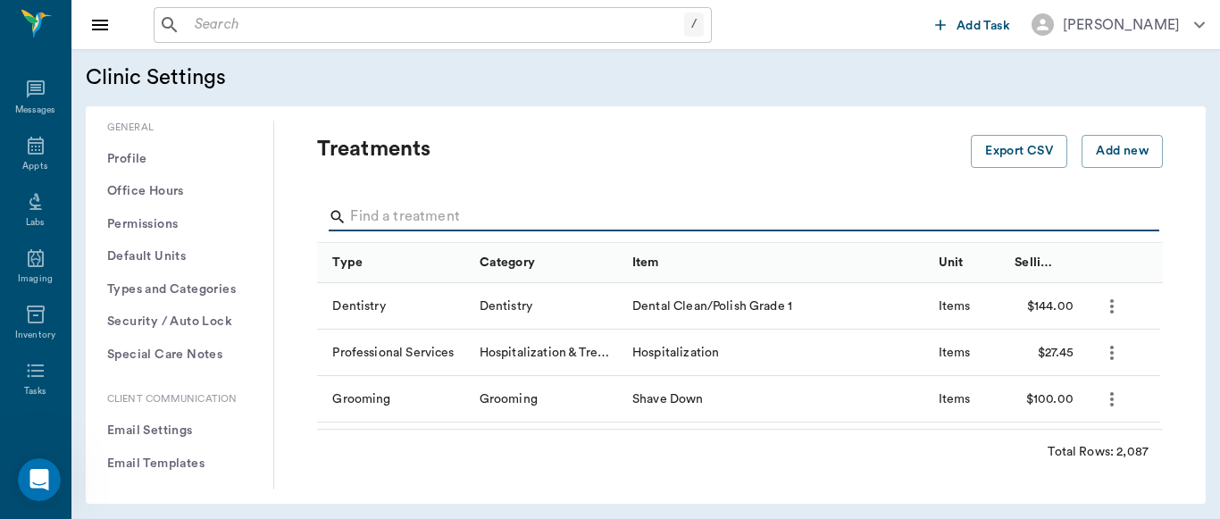
click at [430, 215] on input "Search" at bounding box center [741, 217] width 782 height 29
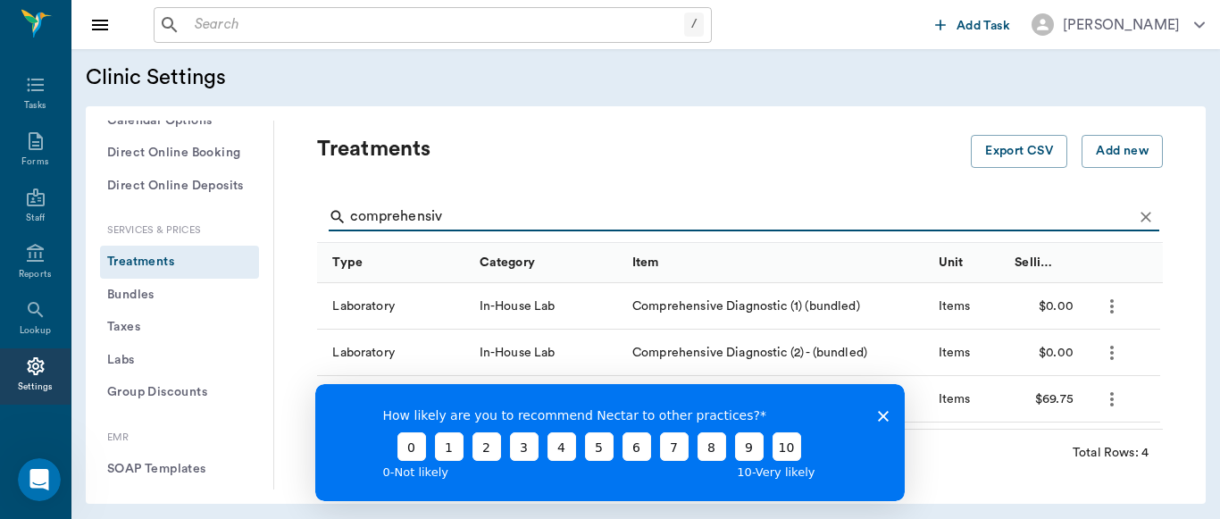
type input "comprehensiv"
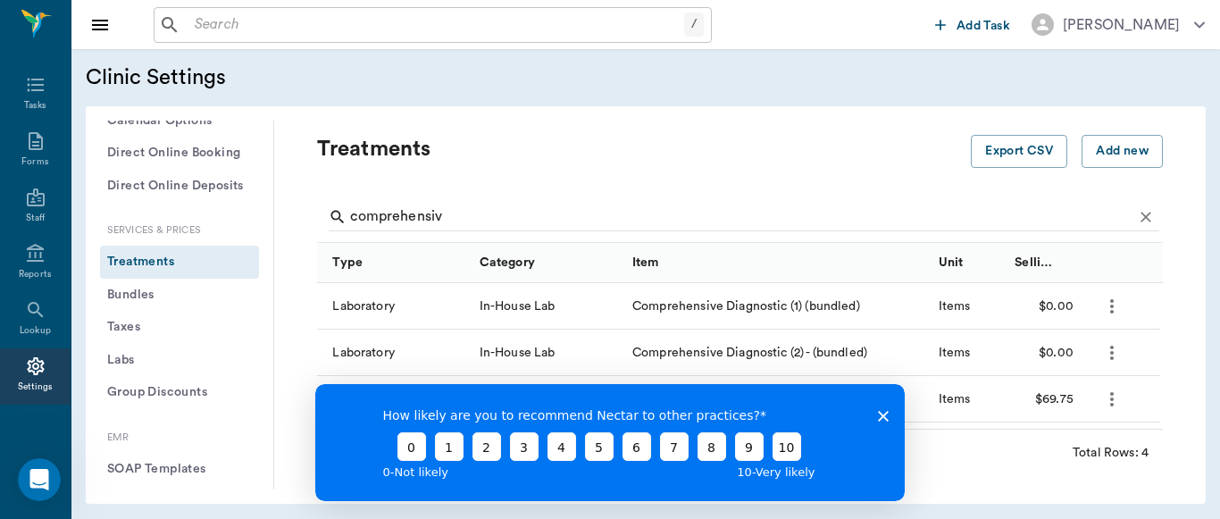
click at [880, 415] on icon "Close survey" at bounding box center [883, 415] width 11 height 11
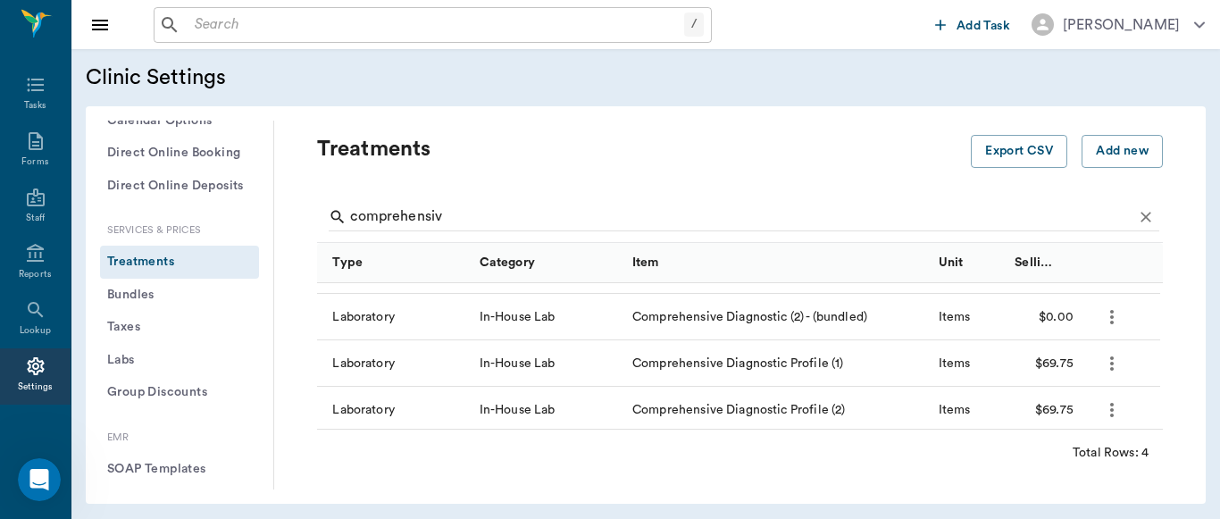
scroll to position [40, 0]
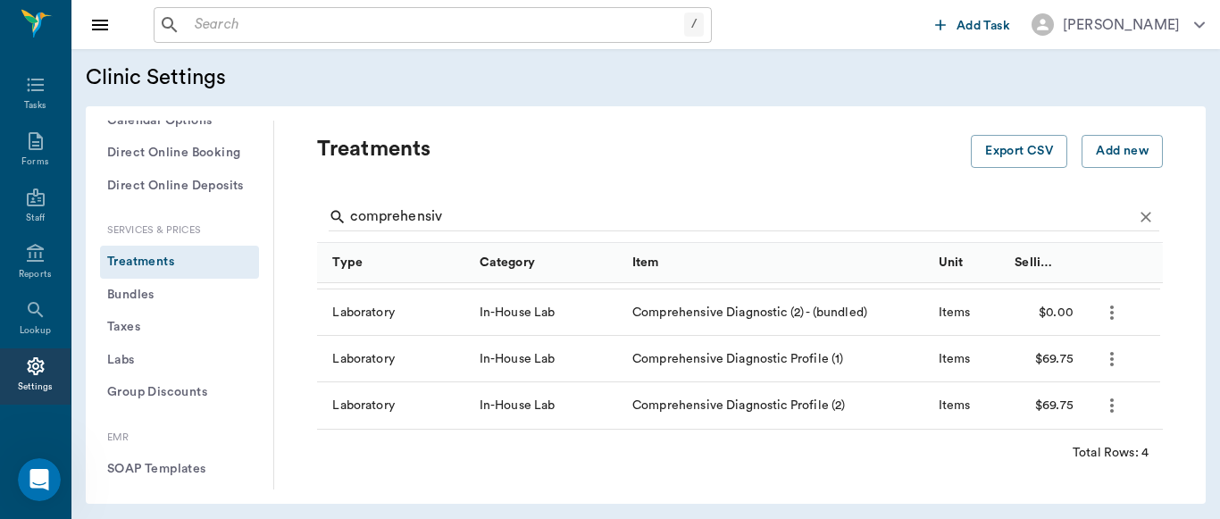
click at [1112, 362] on icon "more" at bounding box center [1111, 358] width 21 height 21
click at [1070, 412] on p "Edit Treatment" at bounding box center [1064, 406] width 97 height 21
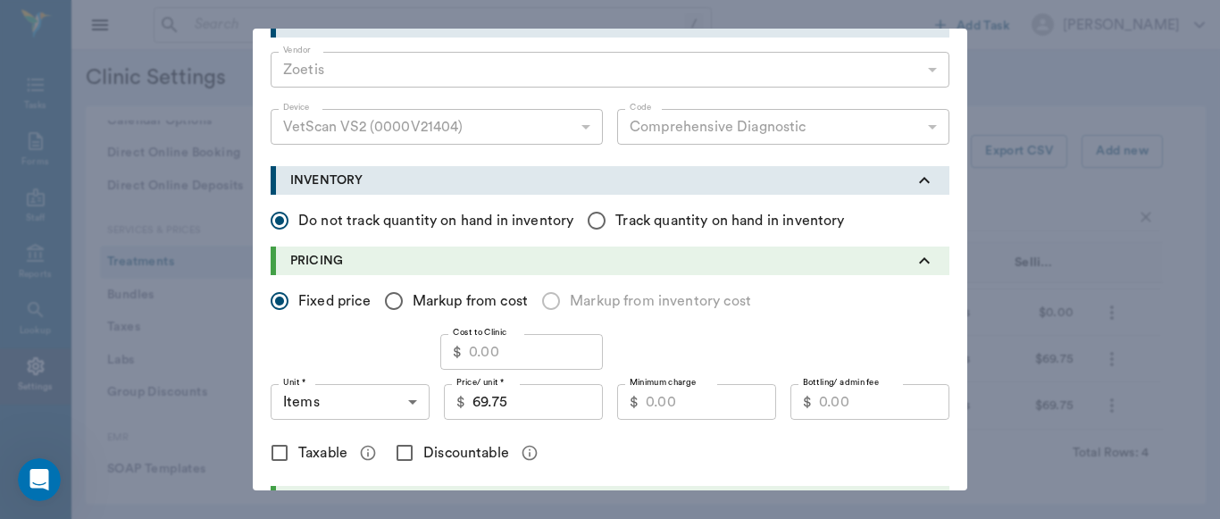
scroll to position [290, 0]
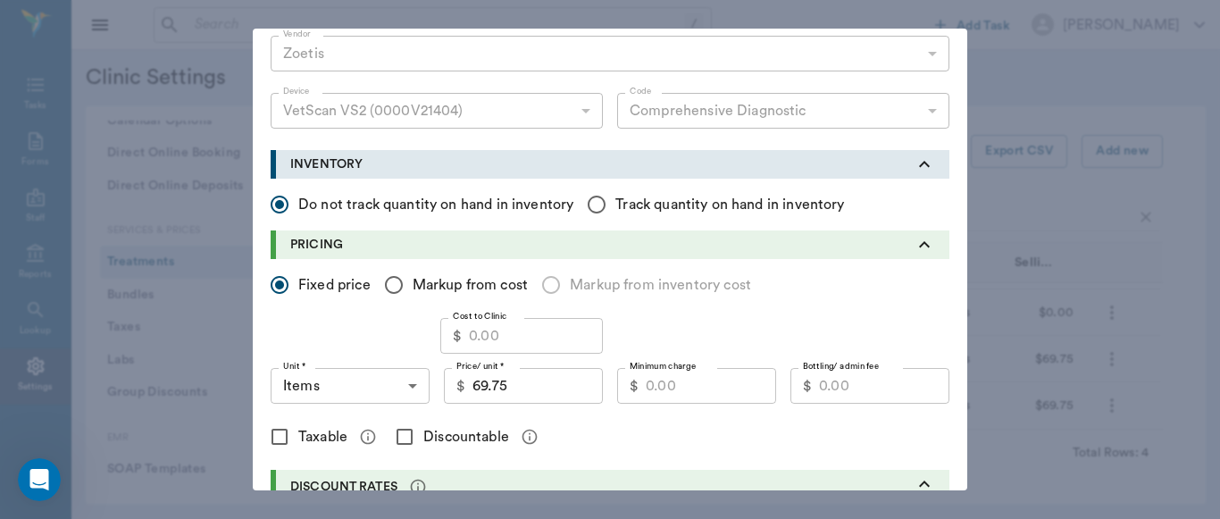
click at [494, 340] on input "Cost to Clinic" at bounding box center [536, 336] width 134 height 36
type input "42.00"
click at [386, 287] on input "Markup from cost" at bounding box center [393, 284] width 37 height 37
radio input "true"
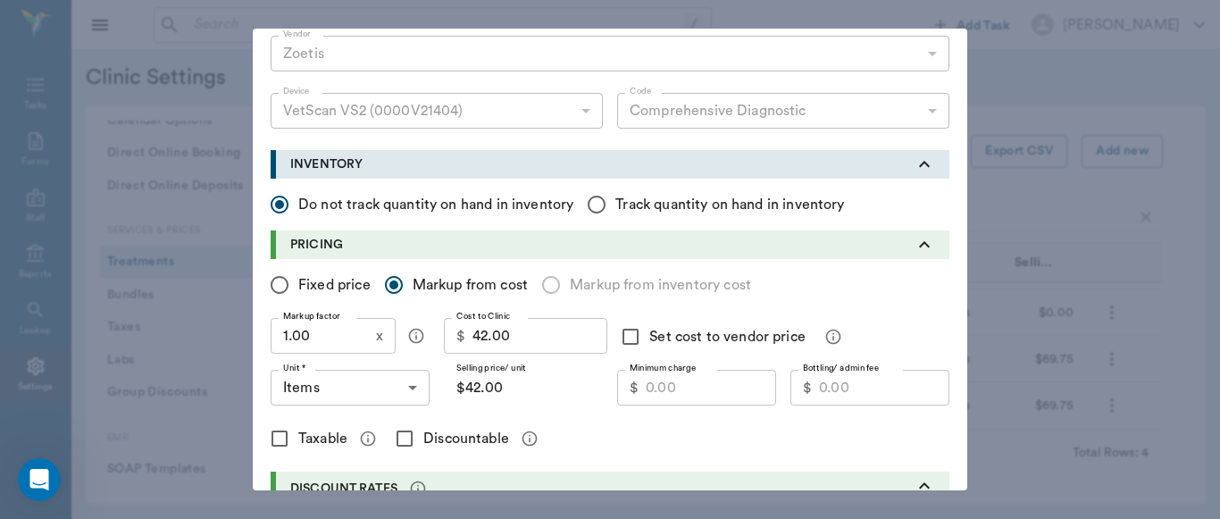
click at [328, 343] on input "1.00" at bounding box center [320, 336] width 98 height 36
type input "1.5"
type input "$63.00"
type input "1."
type input "$42.00"
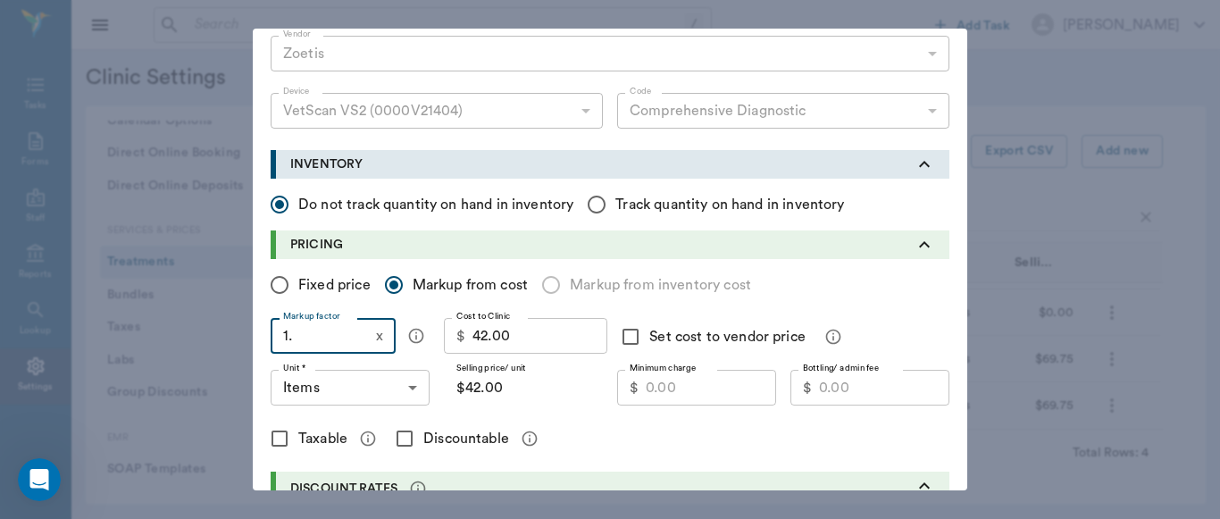
type input "1.7"
type input "$71.40"
type input "1."
type input "$42.00"
type input "1.8"
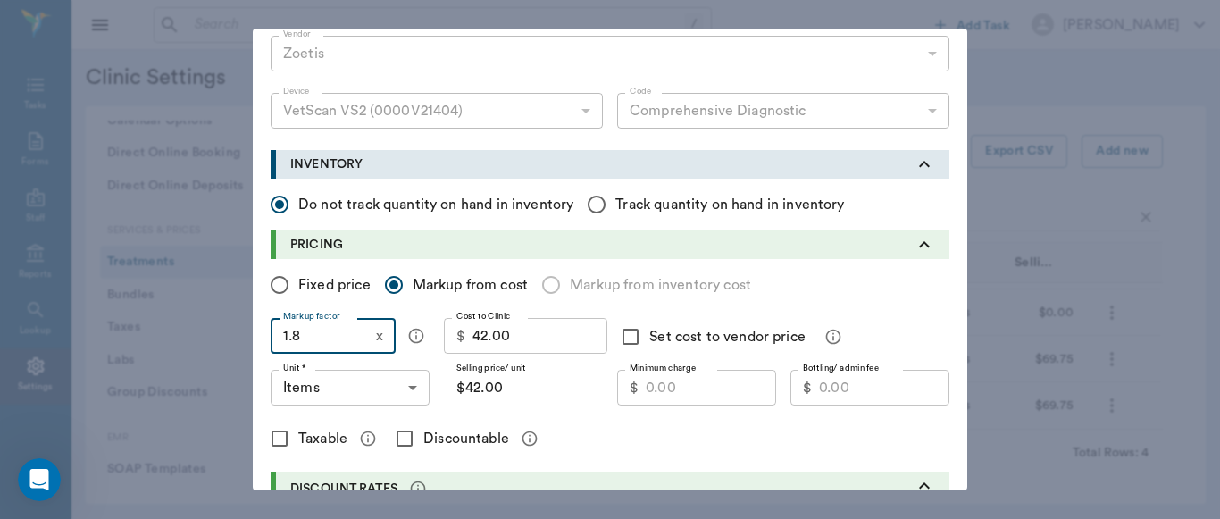
type input "$75.60"
type input "1."
type input "$42.00"
type input "1.7"
type input "$71.40"
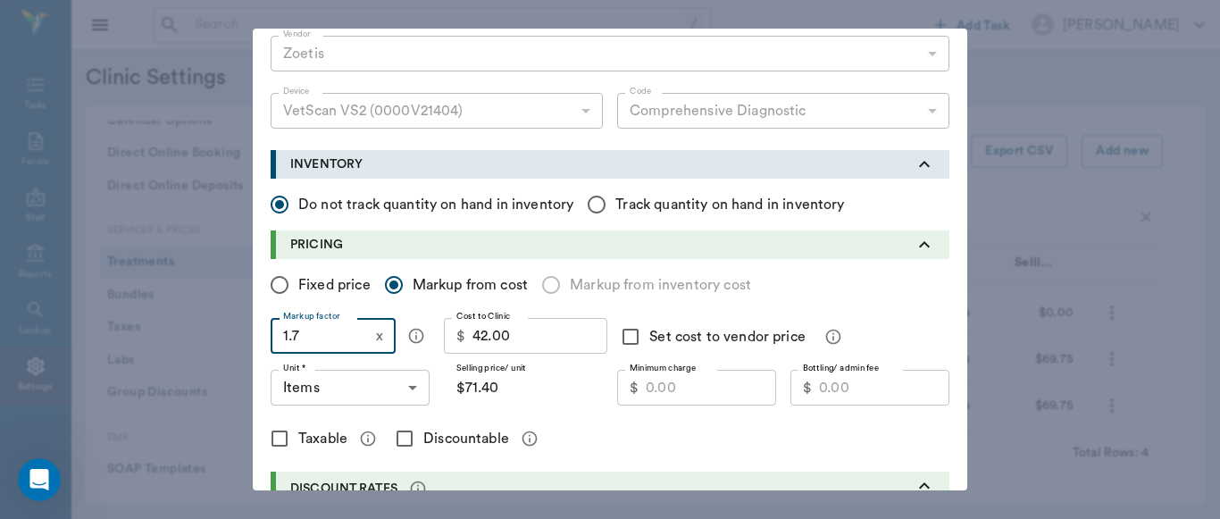
type input "1.78"
type input "$74.76"
type input "1.78"
click at [273, 284] on input "Fixed price" at bounding box center [279, 284] width 37 height 37
radio input "true"
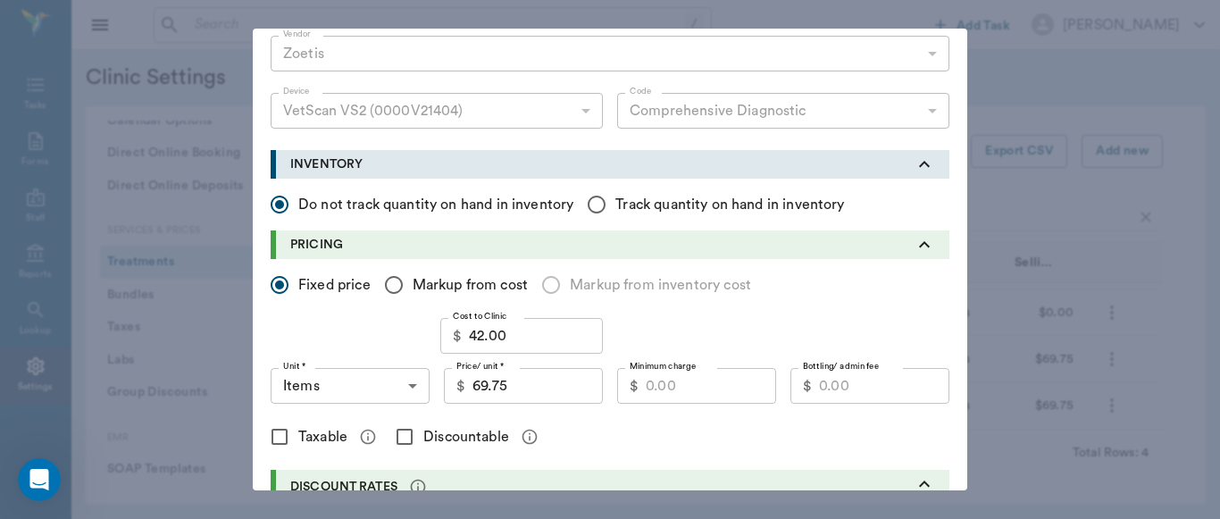
click at [522, 387] on input "69.75" at bounding box center [537, 386] width 130 height 36
type input "75.00"
click at [713, 394] on input "Minimum charge" at bounding box center [710, 386] width 130 height 36
type input "52.50"
click at [400, 439] on input "Discountable" at bounding box center [404, 436] width 37 height 37
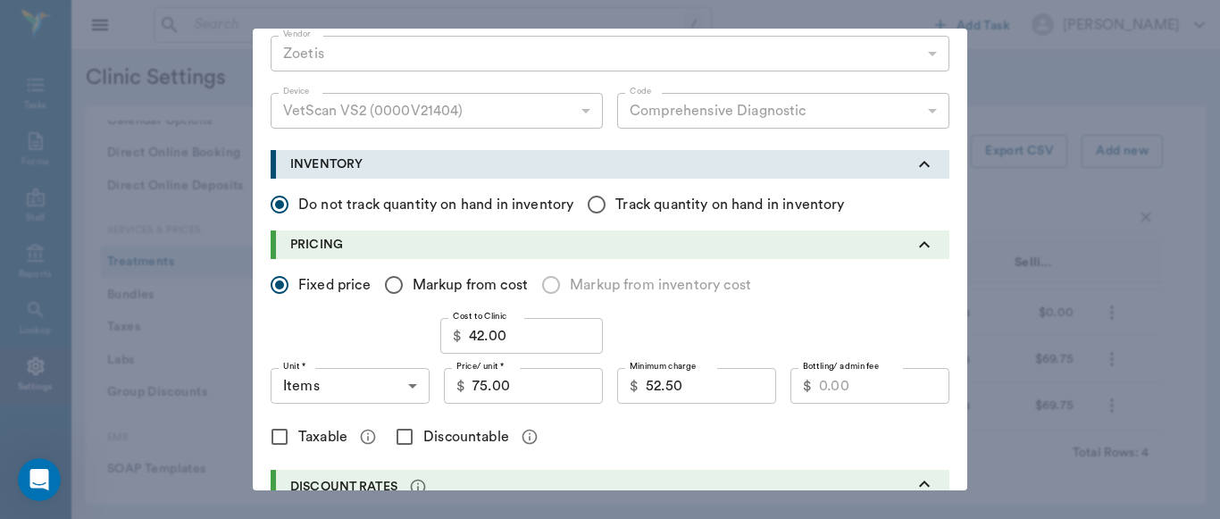
checkbox input "true"
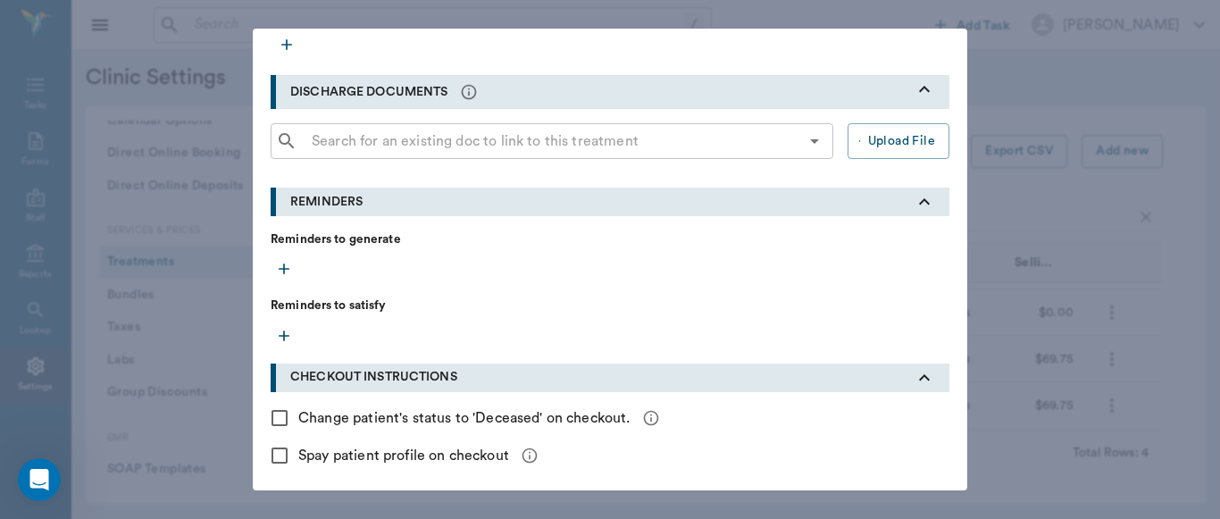
scroll to position [843, 0]
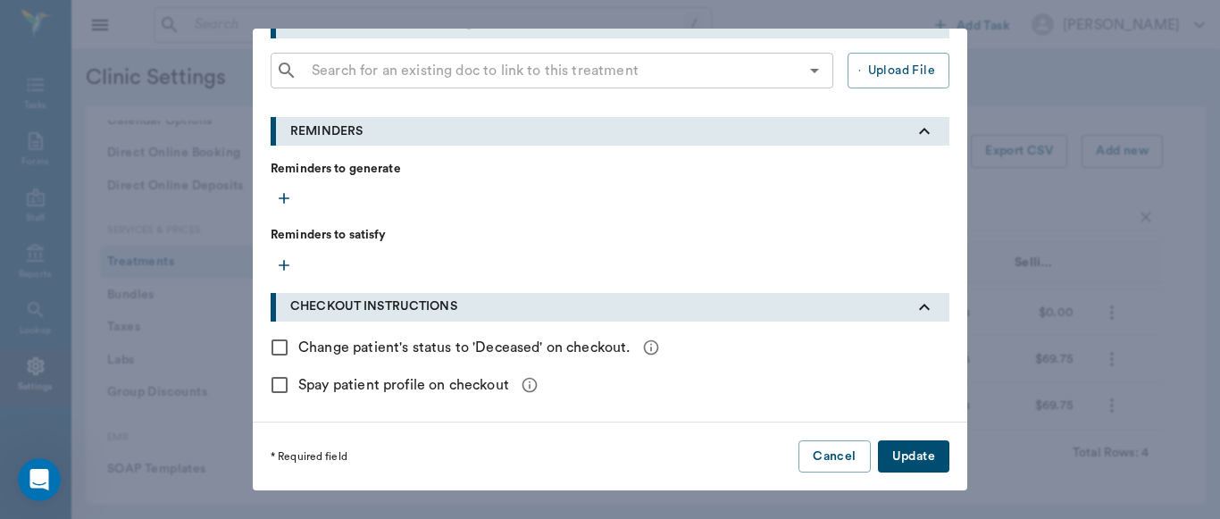
click at [913, 462] on button "Update" at bounding box center [913, 456] width 71 height 33
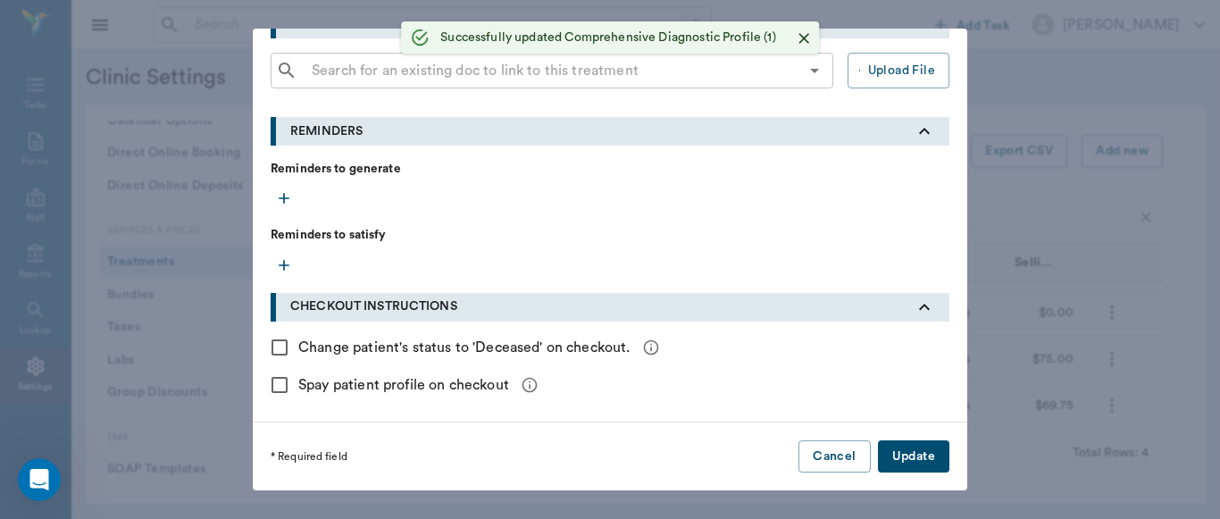
checkbox input "false"
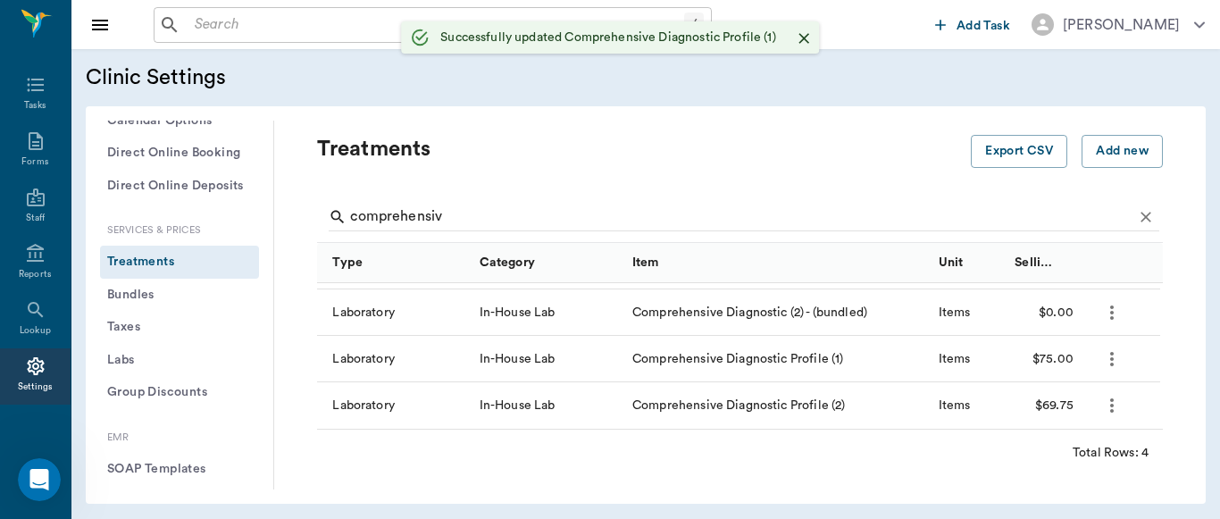
scroll to position [511, 0]
click at [1107, 402] on icon "more" at bounding box center [1111, 405] width 21 height 21
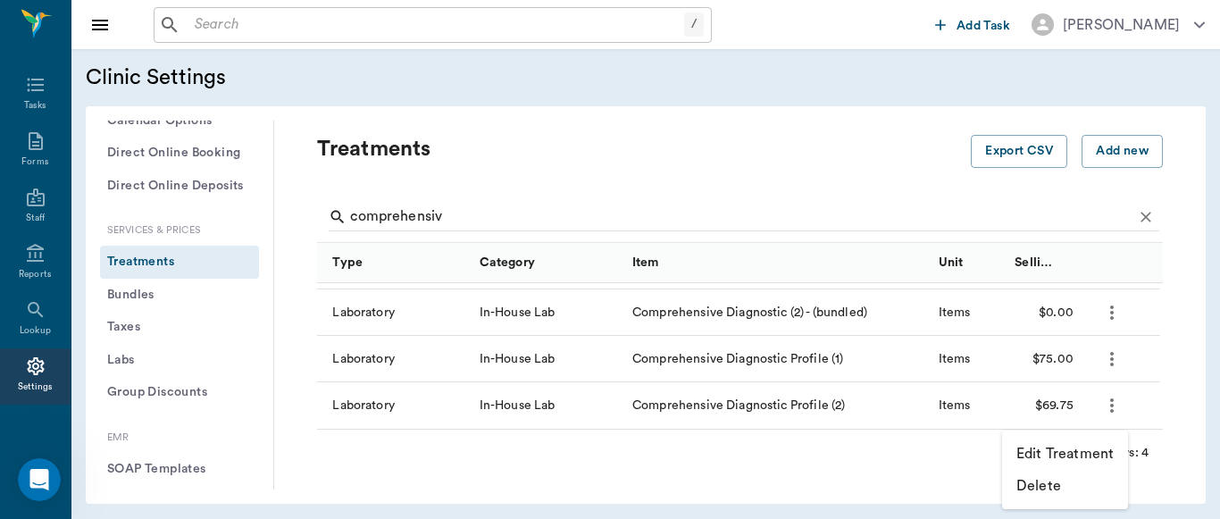
click at [1049, 448] on p "Edit Treatment" at bounding box center [1064, 453] width 97 height 21
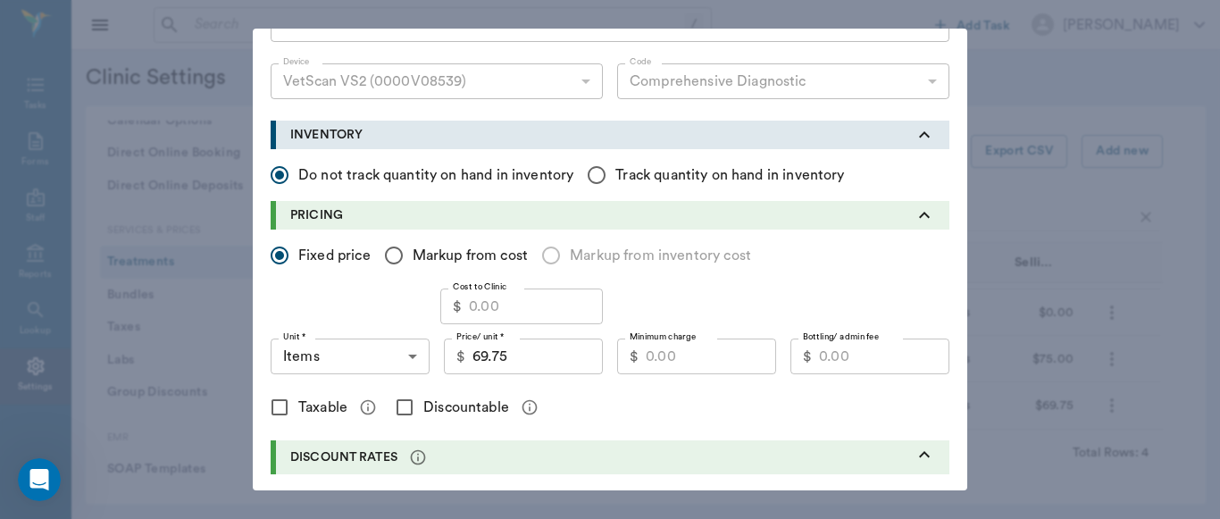
scroll to position [336, 0]
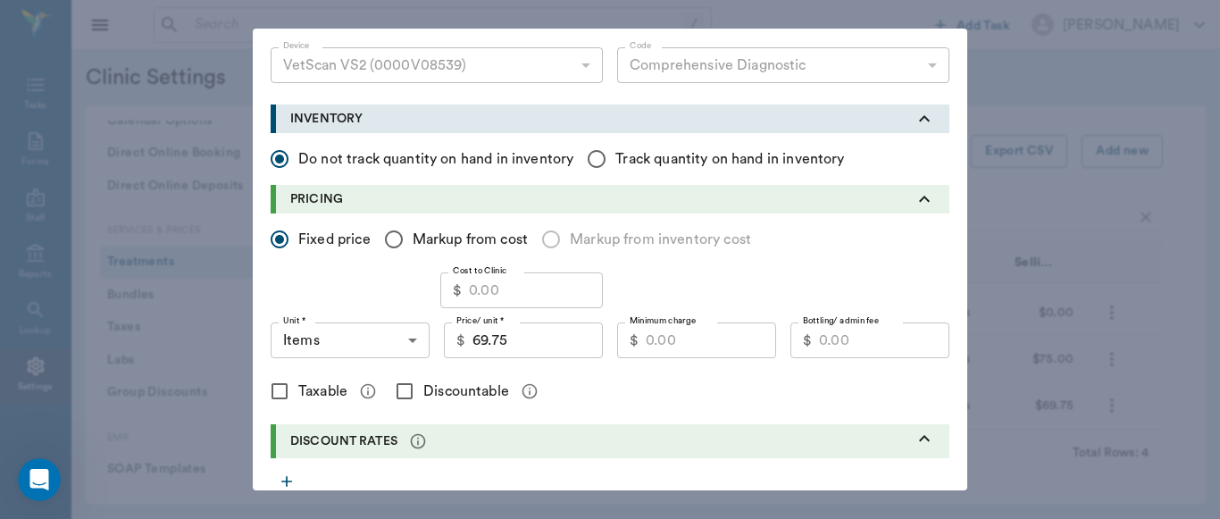
click at [712, 347] on input "Minimum charge" at bounding box center [710, 340] width 130 height 36
type input "52.50"
click at [512, 353] on input "69.75" at bounding box center [537, 340] width 130 height 36
type input "75.00"
click at [509, 296] on input "Cost to Clinic" at bounding box center [536, 290] width 134 height 36
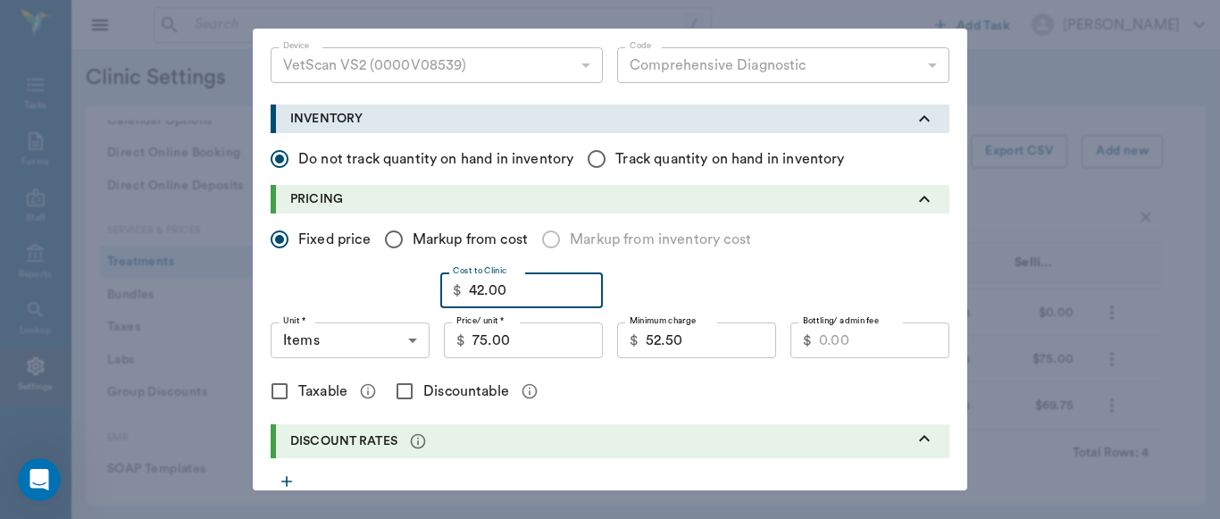
type input "42.00"
click at [397, 388] on input "Discountable" at bounding box center [404, 390] width 37 height 37
checkbox input "true"
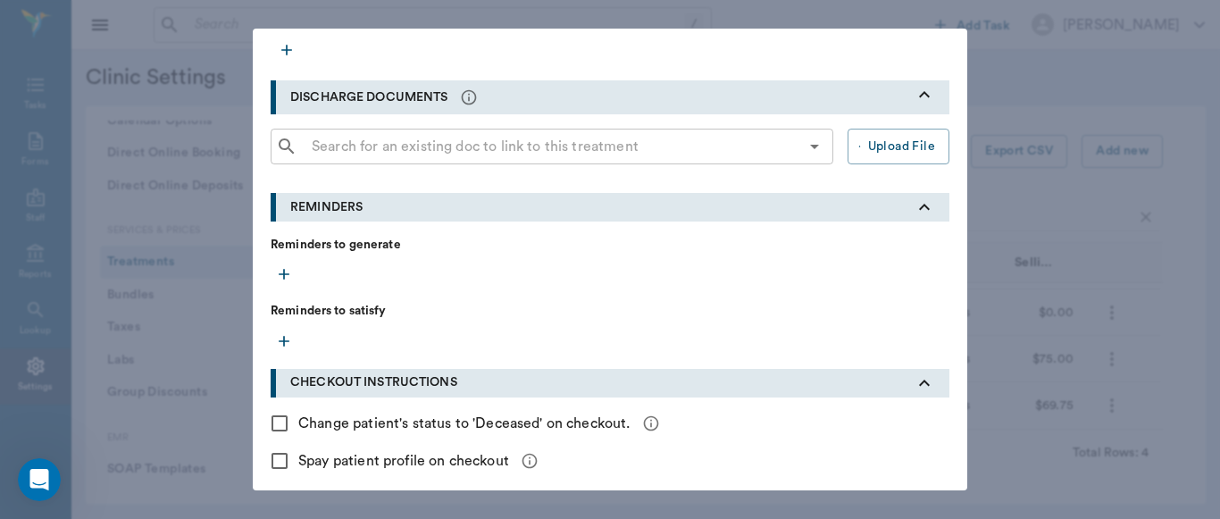
scroll to position [843, 0]
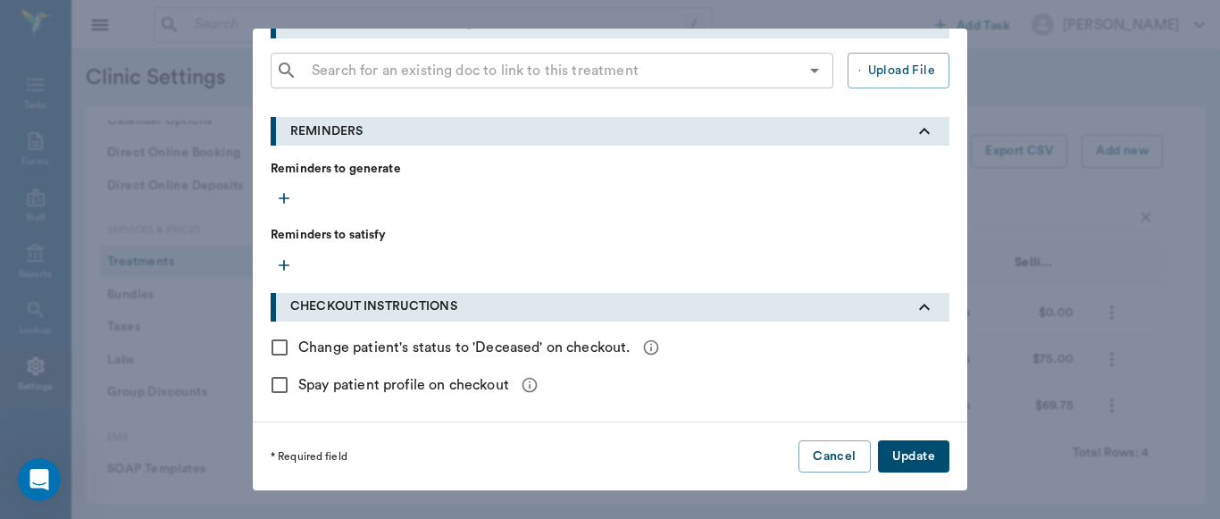
click at [897, 466] on button "Update" at bounding box center [913, 456] width 71 height 33
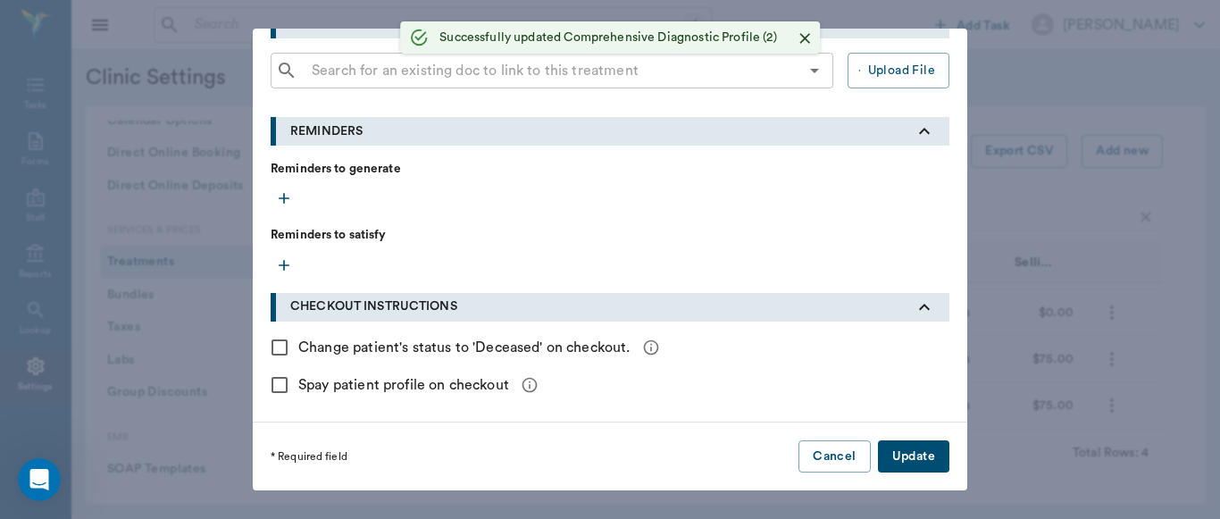
checkbox input "false"
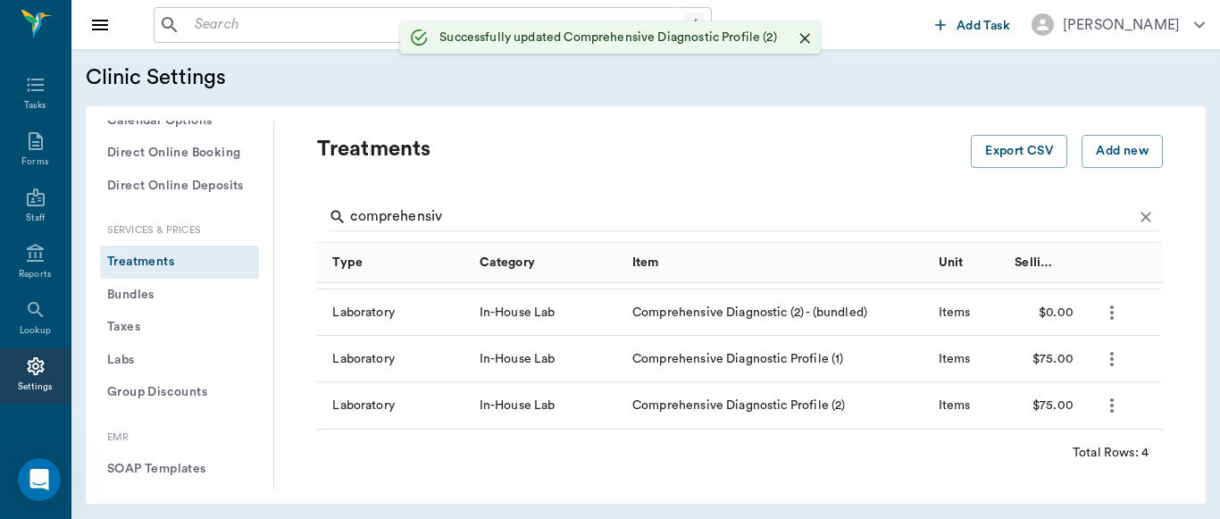
scroll to position [0, 0]
click at [474, 218] on input "comprehensiv" at bounding box center [741, 217] width 782 height 29
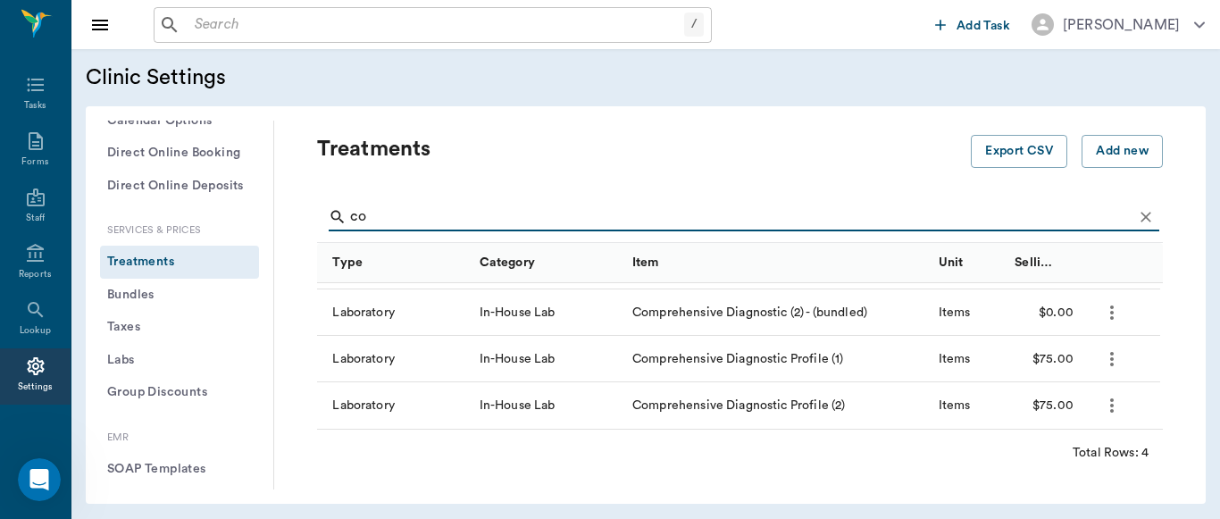
type input "c"
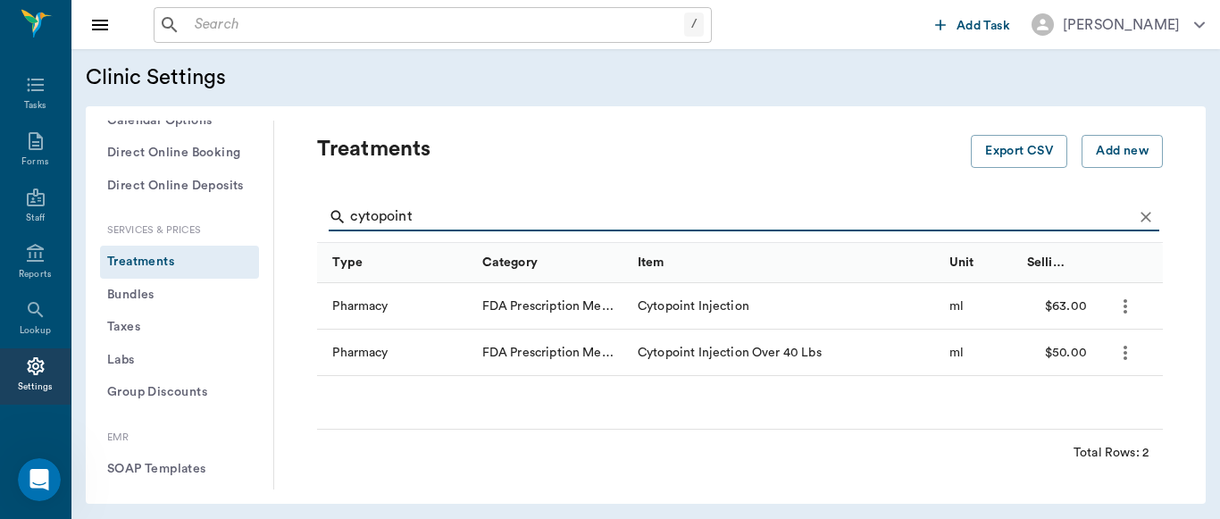
type input "cytopoint"
click at [1129, 310] on icon "more" at bounding box center [1124, 306] width 21 height 21
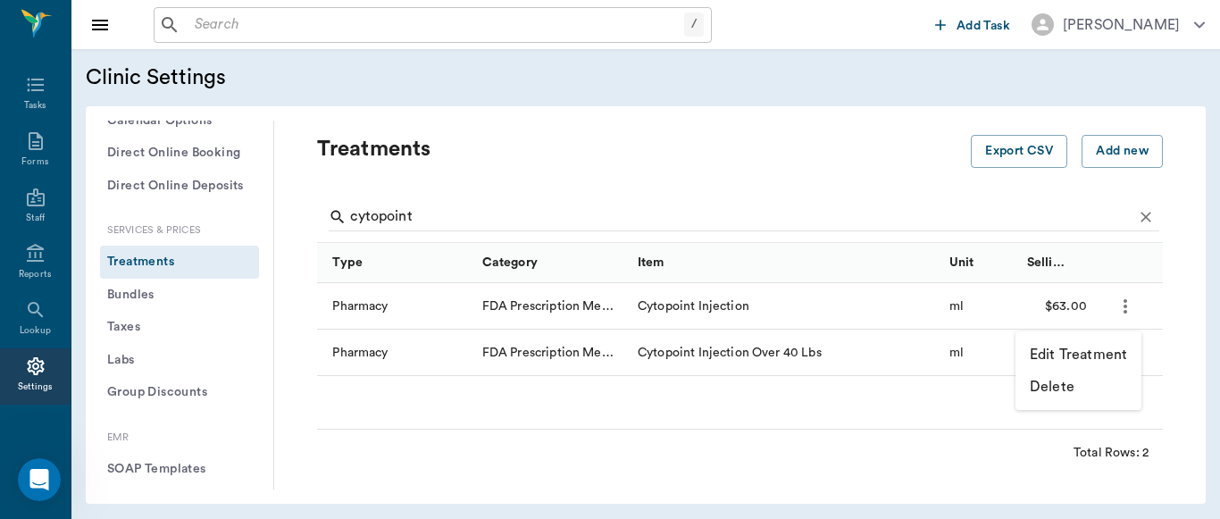
click at [1082, 346] on p "Edit Treatment" at bounding box center [1077, 354] width 97 height 21
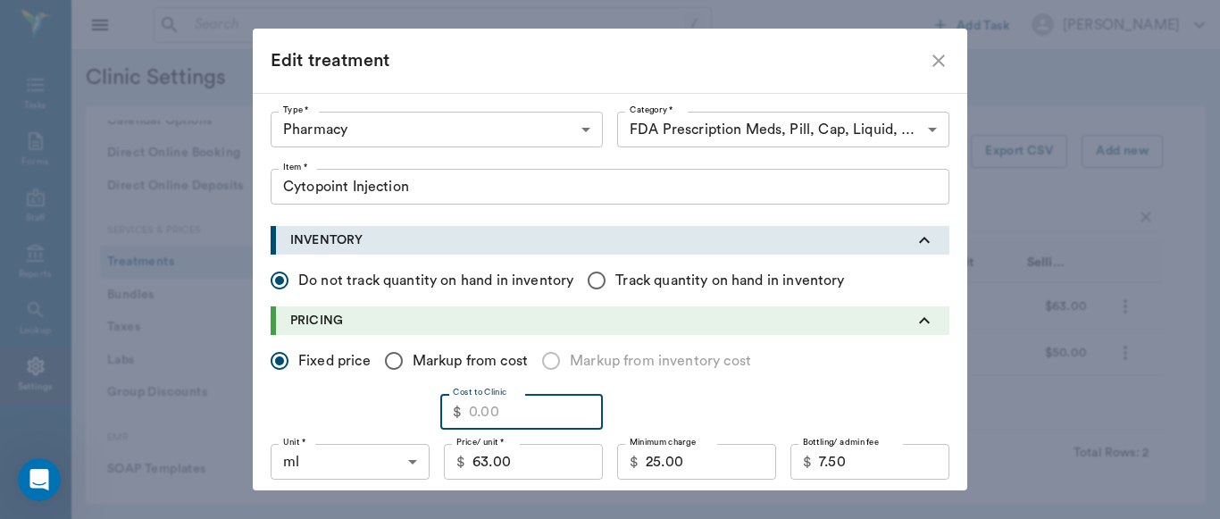
click at [503, 412] on input "Cost to Clinic" at bounding box center [536, 412] width 134 height 36
type input "49.30"
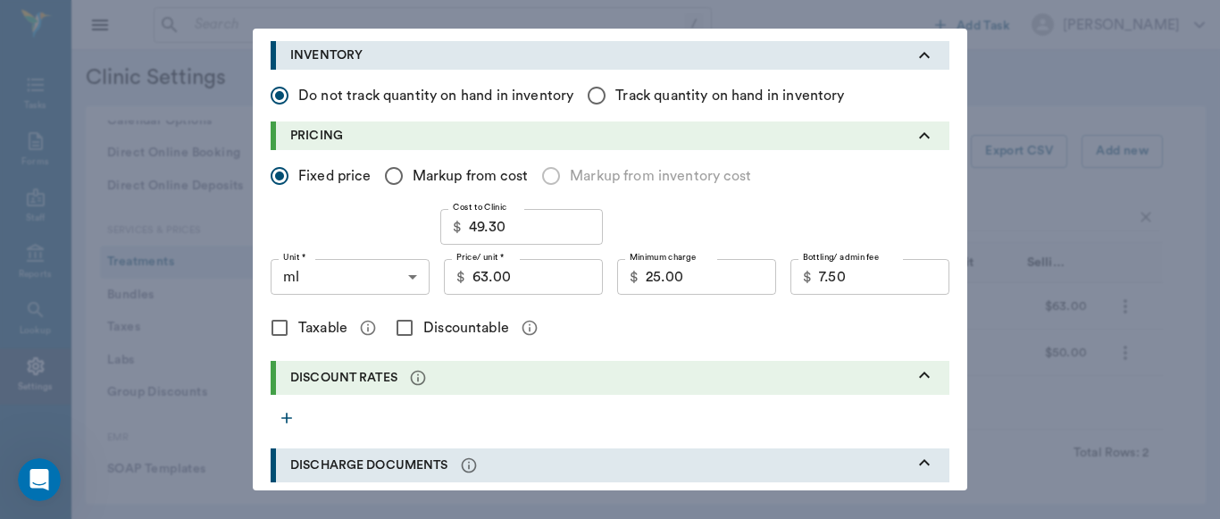
scroll to position [190, 0]
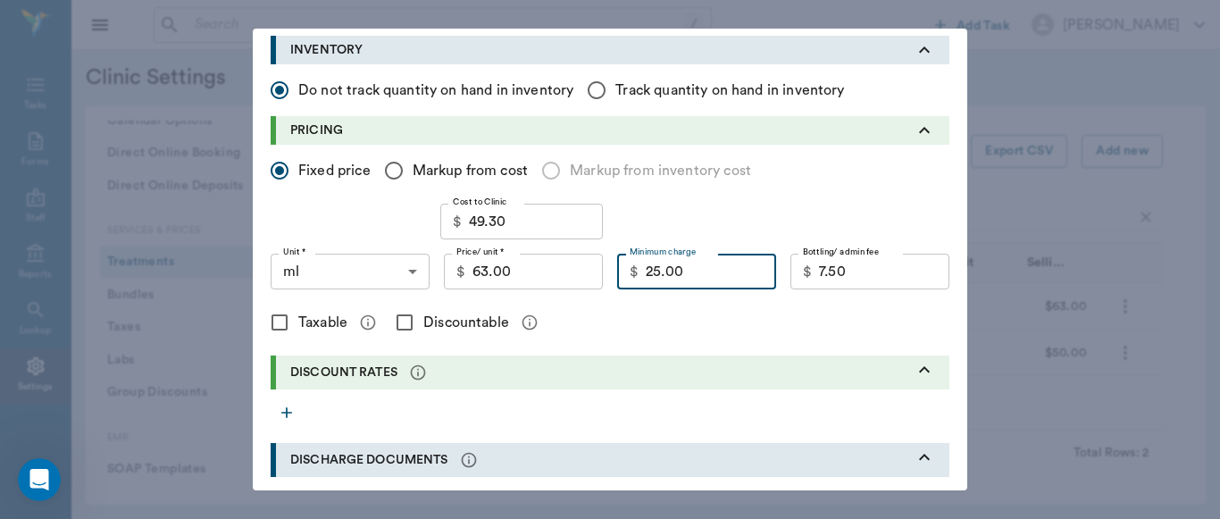
click at [696, 278] on input "25.00" at bounding box center [710, 272] width 130 height 36
type input "25.00"
click at [394, 327] on input "Discountable" at bounding box center [404, 322] width 37 height 37
checkbox input "true"
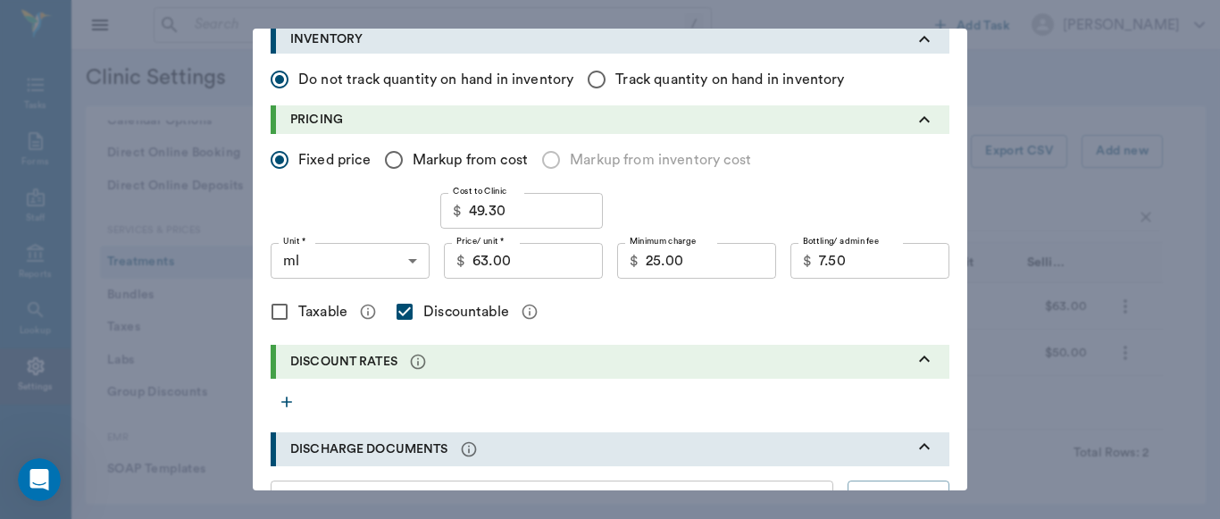
scroll to position [171, 0]
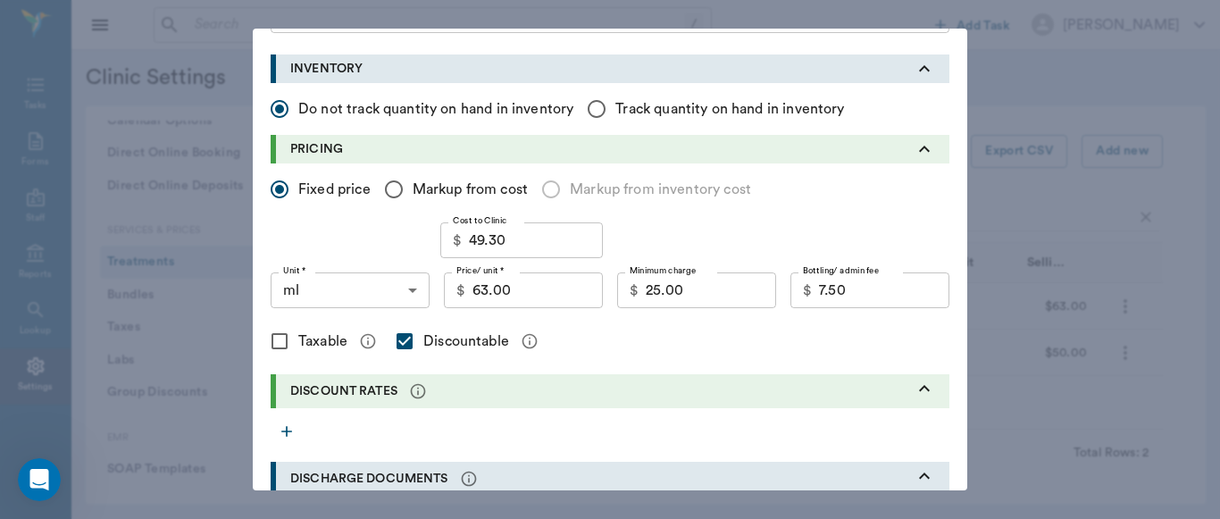
click at [381, 189] on input "Markup from cost" at bounding box center [393, 189] width 37 height 37
radio input "true"
click at [351, 244] on input "1" at bounding box center [320, 240] width 98 height 36
type input "1.5"
type input "$73.95"
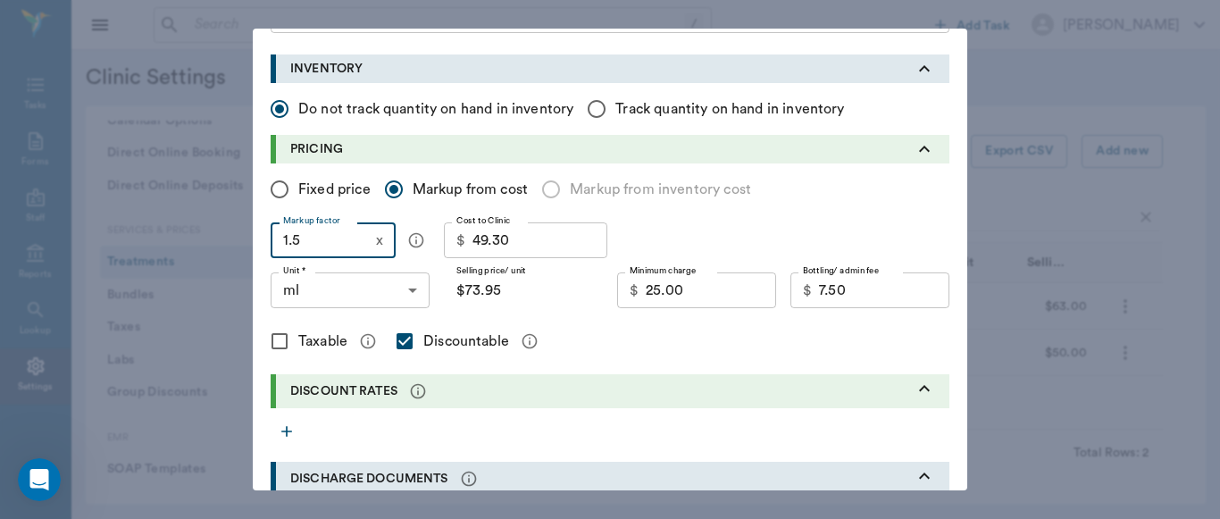
type input "1."
type input "$49.30"
type input "1.4"
type input "$69.02"
type input "1."
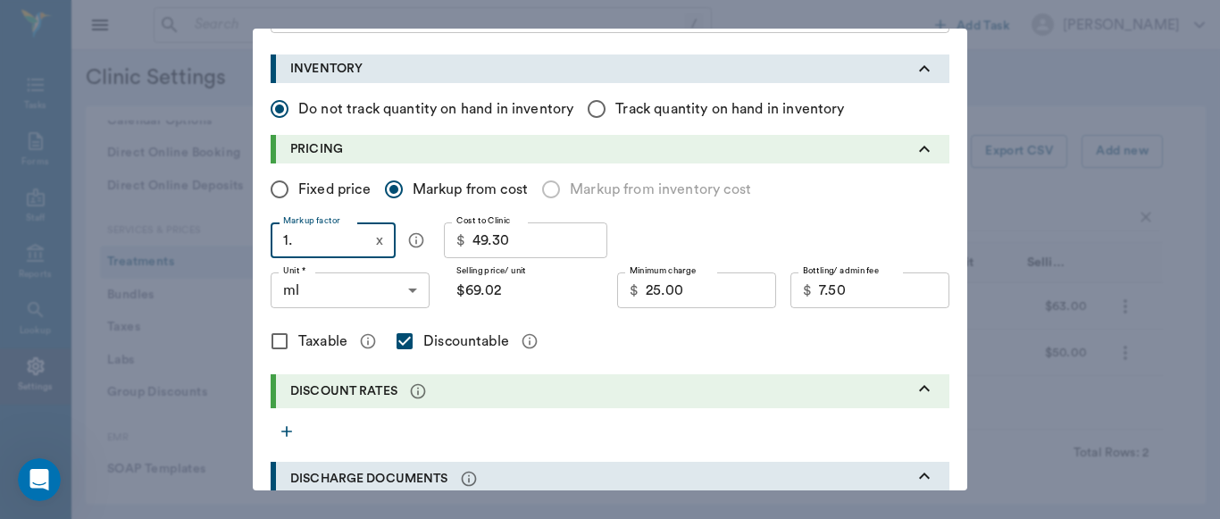
type input "$49.30"
type input "1.3"
type input "$64.09"
type input "1."
type input "$49.30"
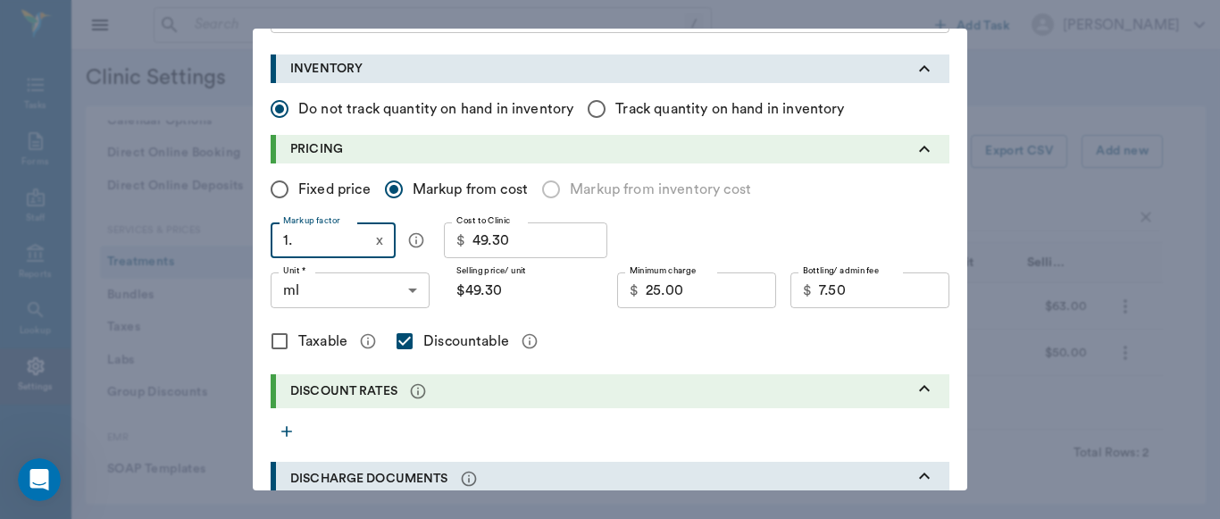
type input "1.2"
type input "$59.16"
type input "1.26"
type input "$62.12"
type input "1.2"
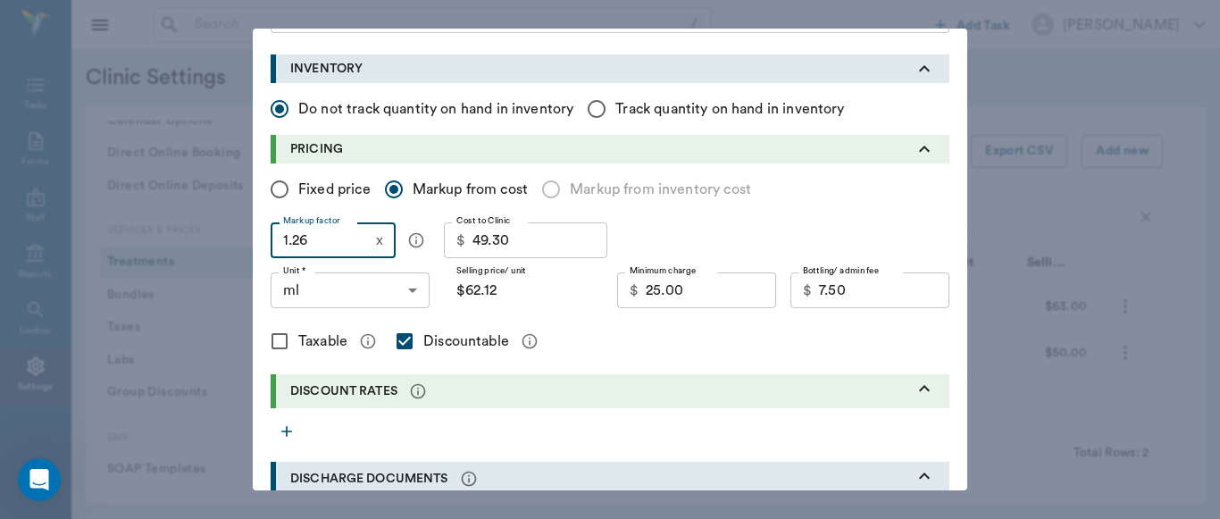
type input "$59.16"
type input "1."
type input "$49.30"
type input "1"
type input "$0.00"
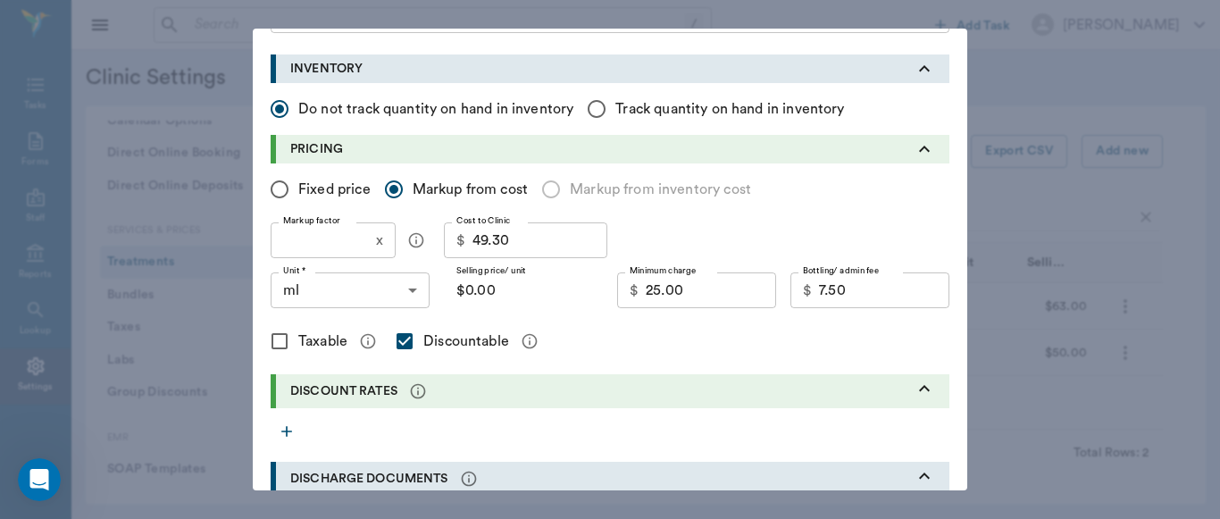
click at [271, 190] on input "Fixed price" at bounding box center [279, 189] width 37 height 37
radio input "true"
click at [549, 301] on input "63.00" at bounding box center [537, 290] width 130 height 36
click at [391, 186] on input "Markup from cost" at bounding box center [393, 189] width 37 height 37
radio input "true"
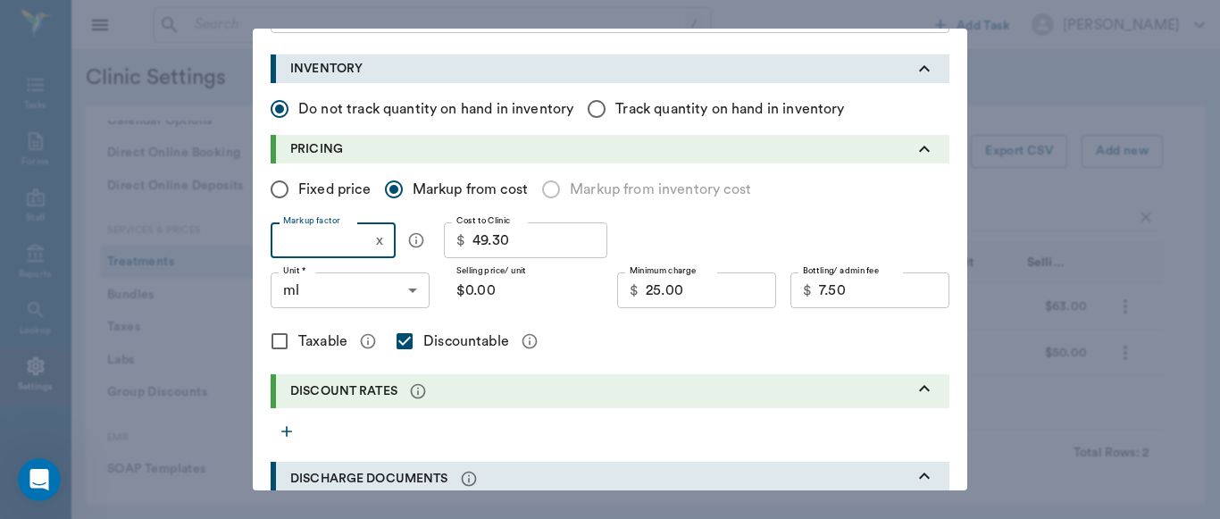
click at [331, 240] on input "Markup factor" at bounding box center [320, 240] width 98 height 36
type input "1"
type input "$49.30"
type input "1.3"
type input "$64.09"
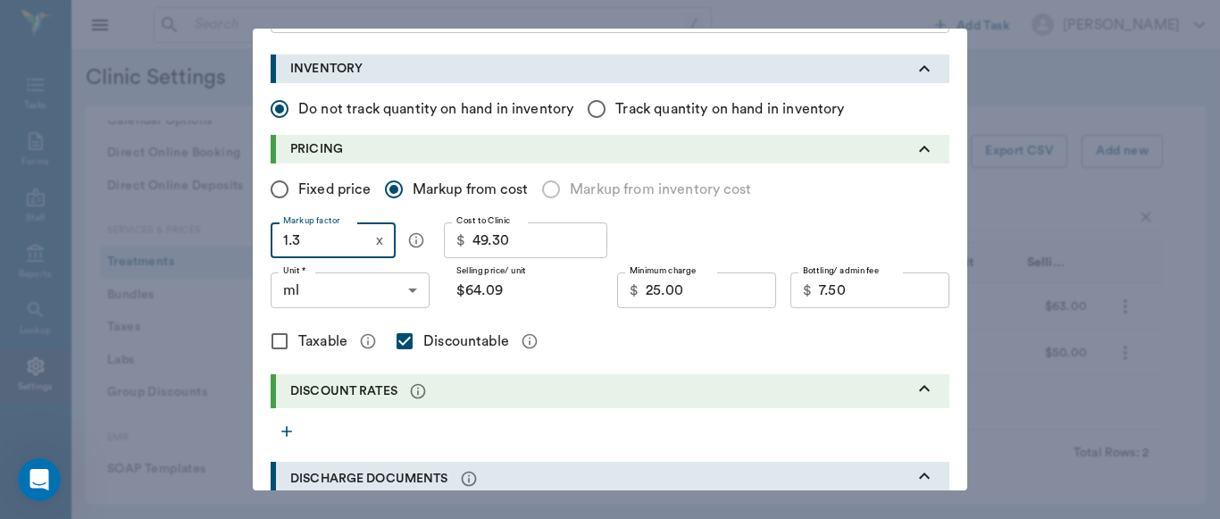
type input "1."
type input "$49.30"
type input "1.4"
type input "$69.02"
type input "1.4"
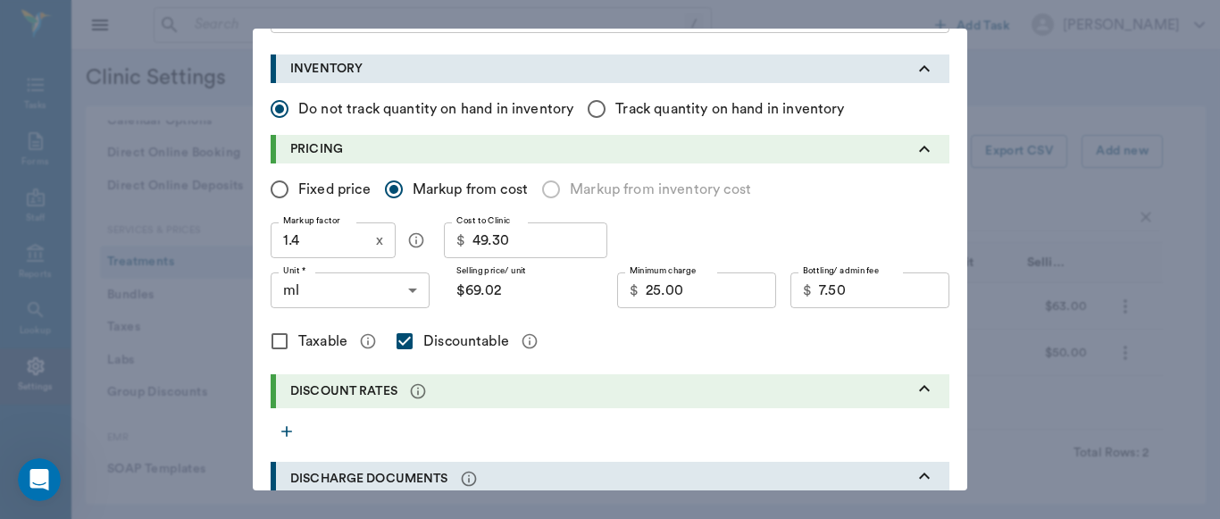
click at [273, 190] on input "Fixed price" at bounding box center [279, 189] width 37 height 37
radio input "true"
click at [529, 296] on input "63.00" at bounding box center [537, 290] width 130 height 36
type input "65.00"
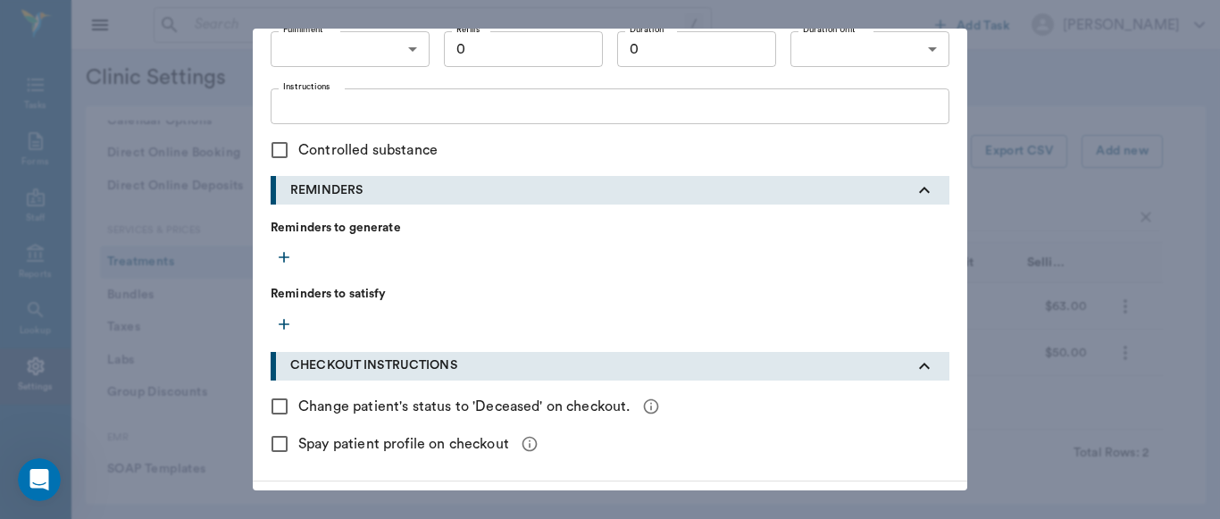
scroll to position [823, 0]
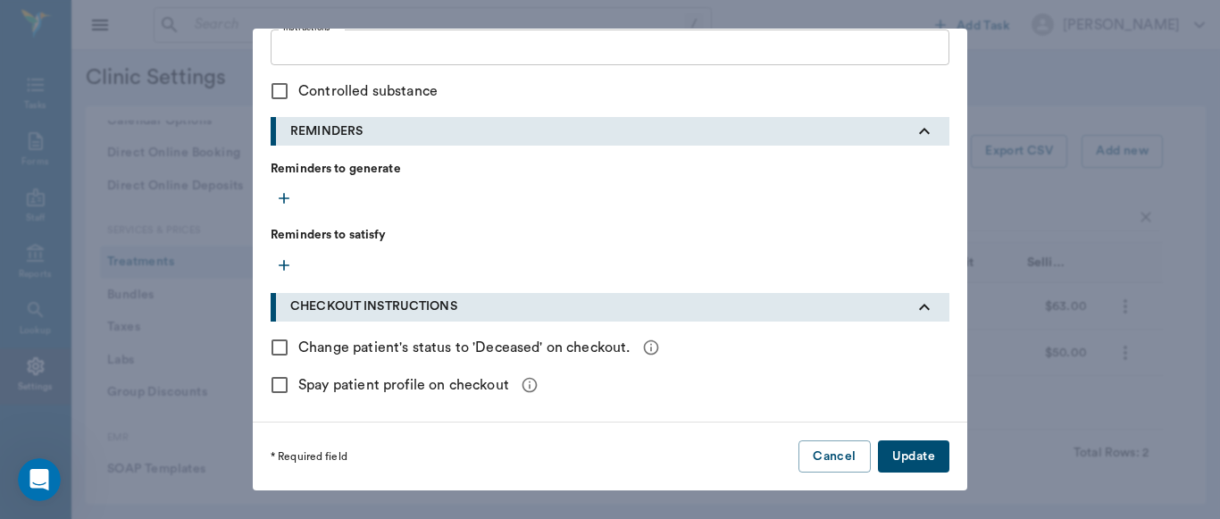
click at [929, 461] on button "Update" at bounding box center [913, 456] width 71 height 33
click at [929, 461] on div "* Required field Cancel Update" at bounding box center [610, 456] width 714 height 69
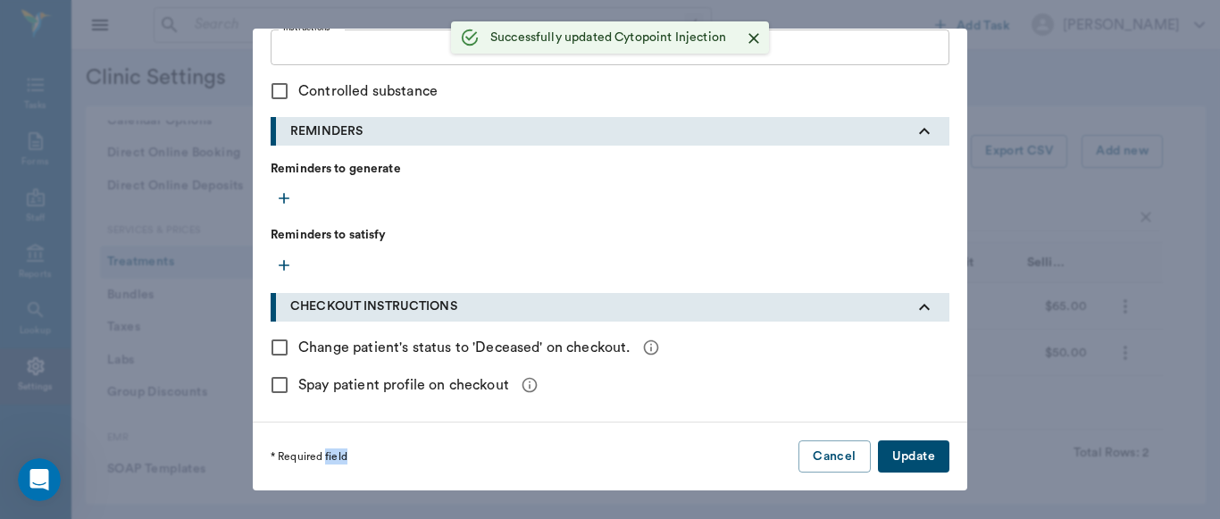
checkbox input "false"
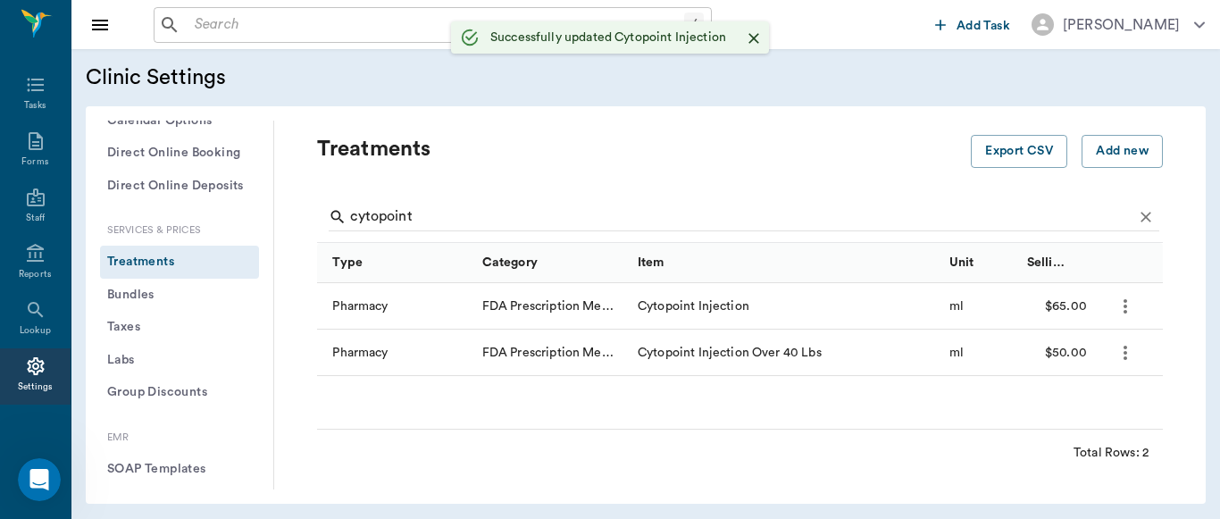
scroll to position [510, 0]
click at [1121, 356] on icon "more" at bounding box center [1124, 352] width 21 height 21
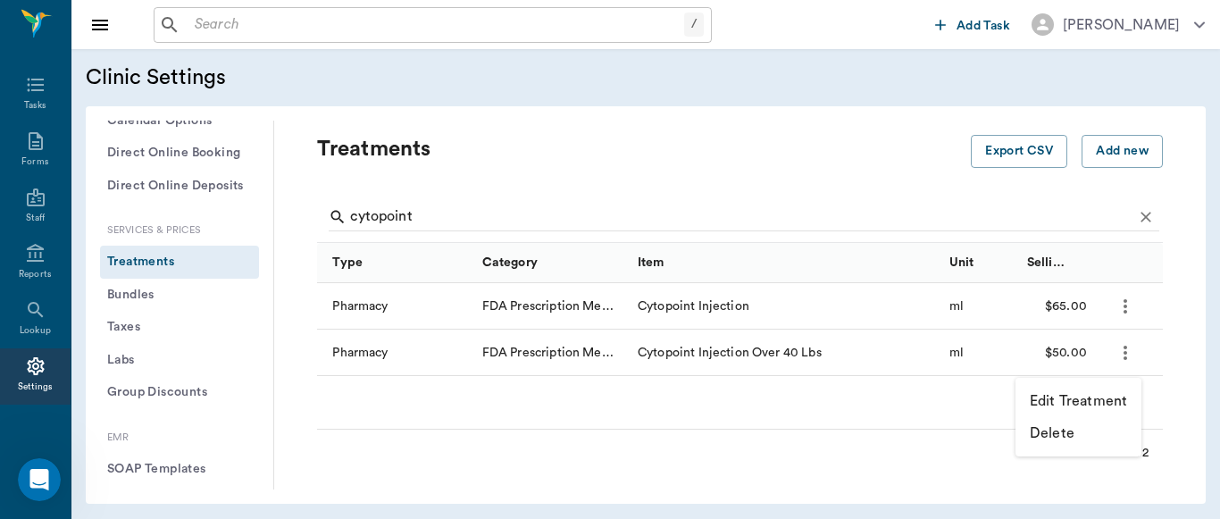
click at [1078, 404] on p "Edit Treatment" at bounding box center [1077, 400] width 97 height 21
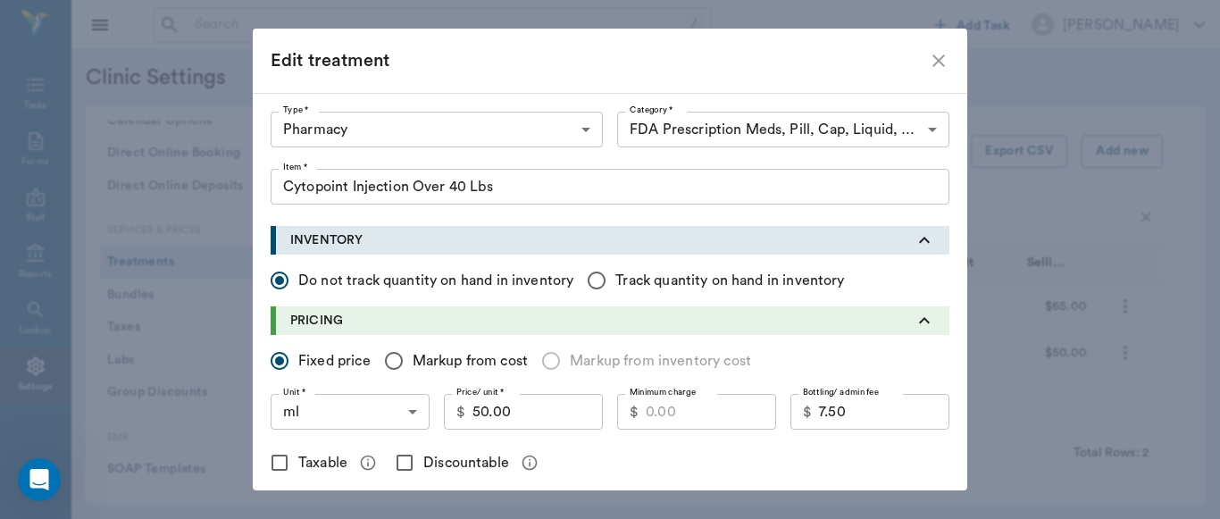
click at [387, 359] on input "Markup from cost" at bounding box center [393, 360] width 37 height 37
radio input "true"
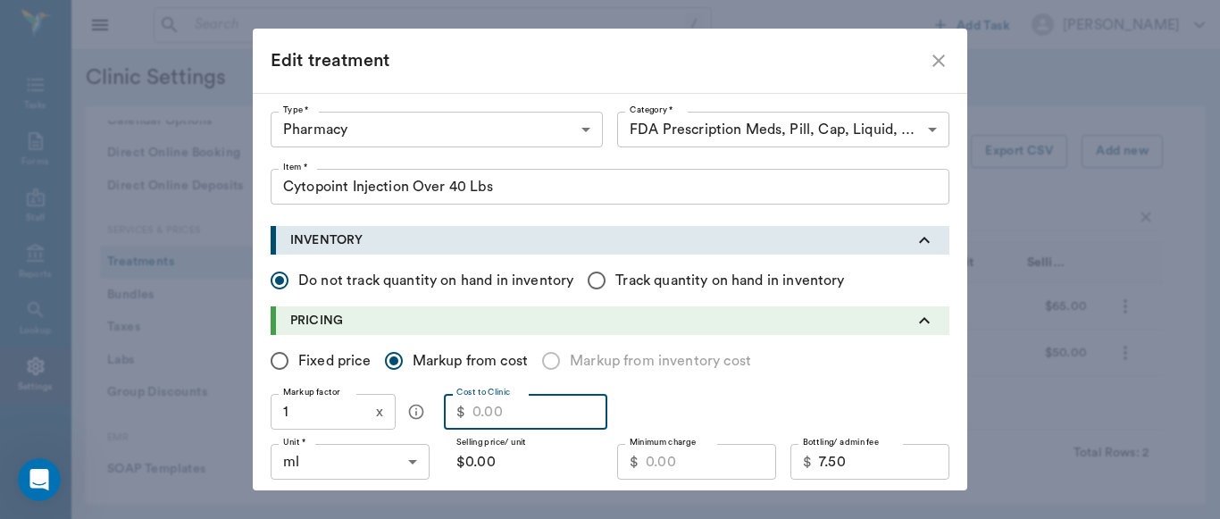
click at [503, 419] on input "Cost to Clinic" at bounding box center [539, 412] width 135 height 36
type input "4"
type input "$4.00"
type input "49"
type input "$49.00"
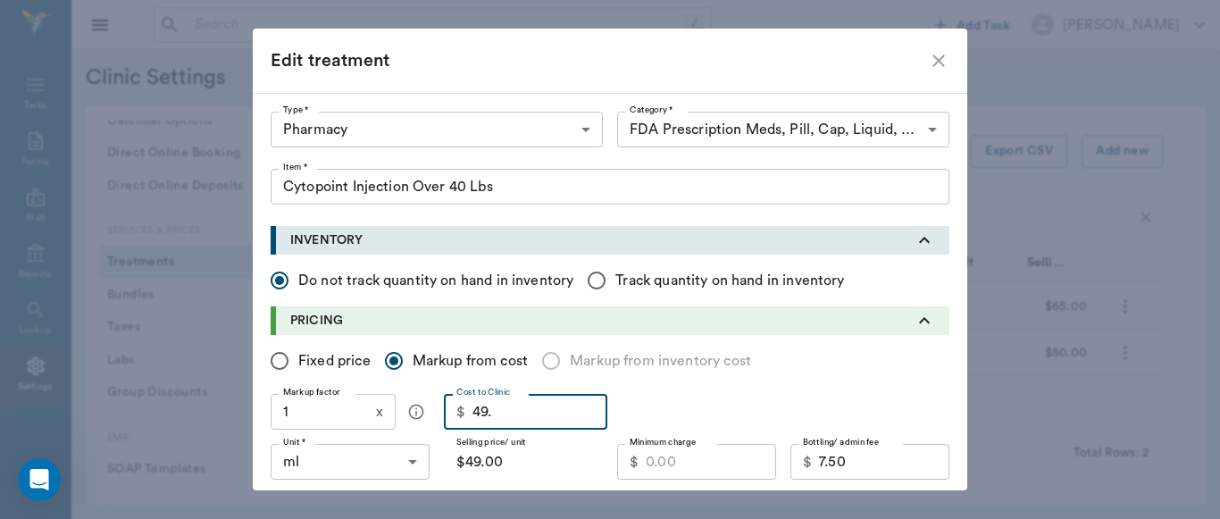
type input "49.3"
type input "$49.30"
type input "49.30"
click at [276, 362] on input "Fixed price" at bounding box center [279, 360] width 37 height 37
radio input "true"
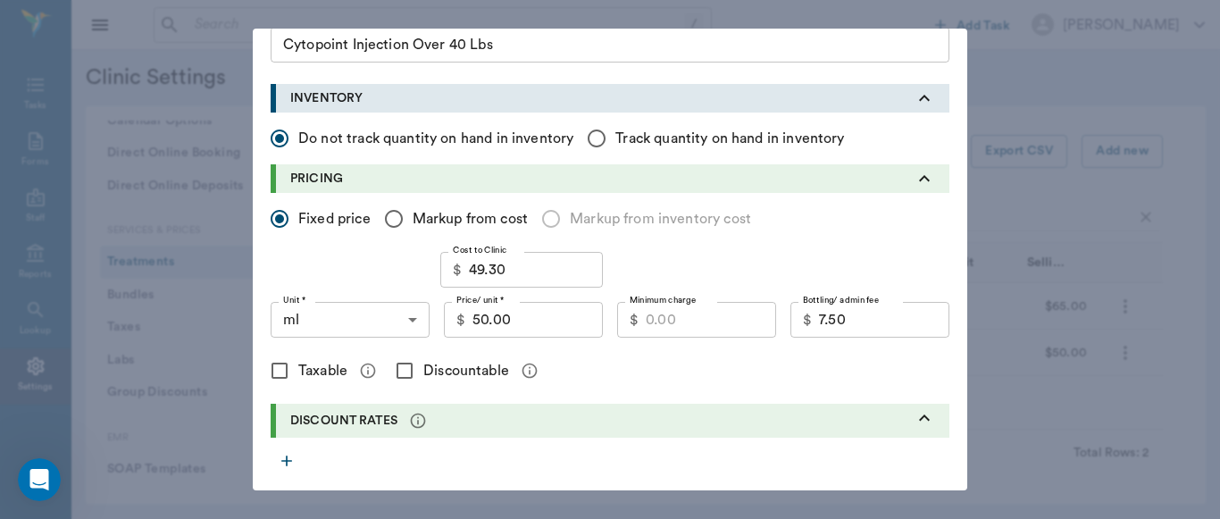
scroll to position [145, 0]
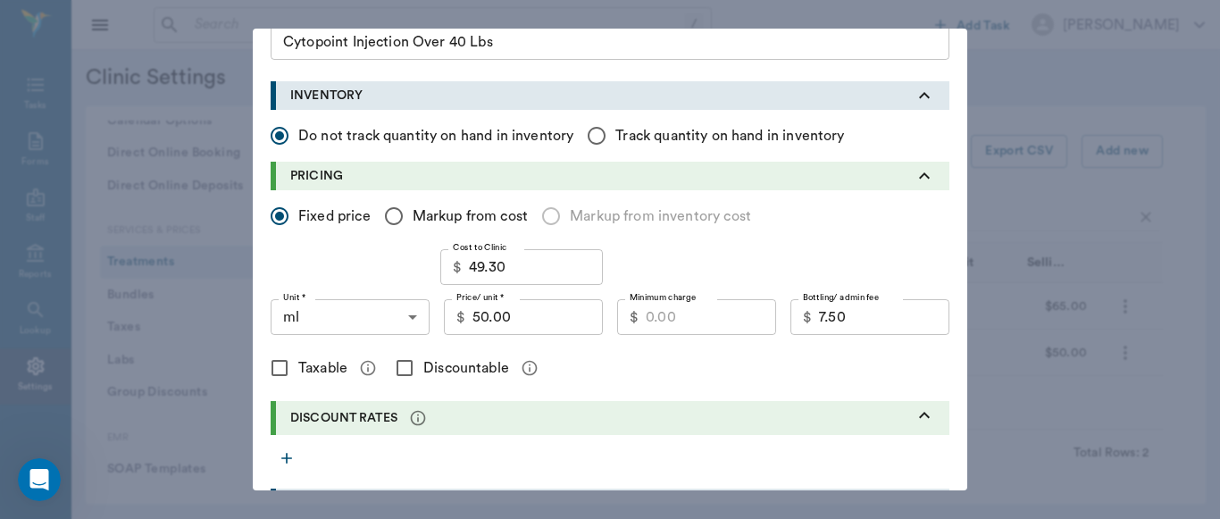
click at [547, 318] on input "50.00" at bounding box center [537, 317] width 130 height 36
click at [392, 223] on input "Markup from cost" at bounding box center [393, 215] width 37 height 37
radio input "true"
click at [320, 274] on input "1" at bounding box center [320, 267] width 98 height 36
type input "1.5"
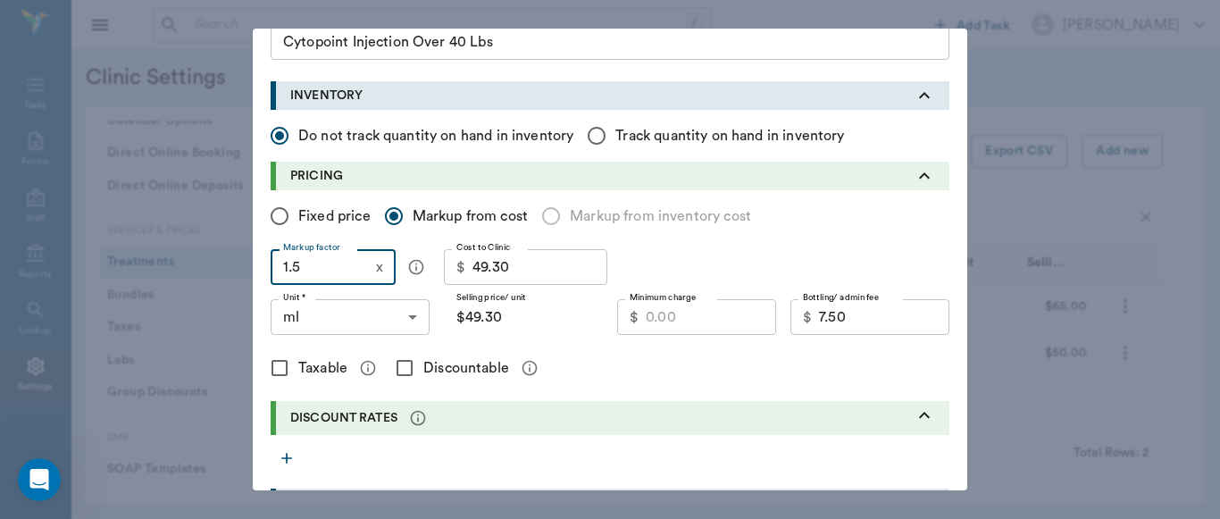
type input "$73.95"
type input "1."
type input "$49.30"
type input "1"
type input "$0.00"
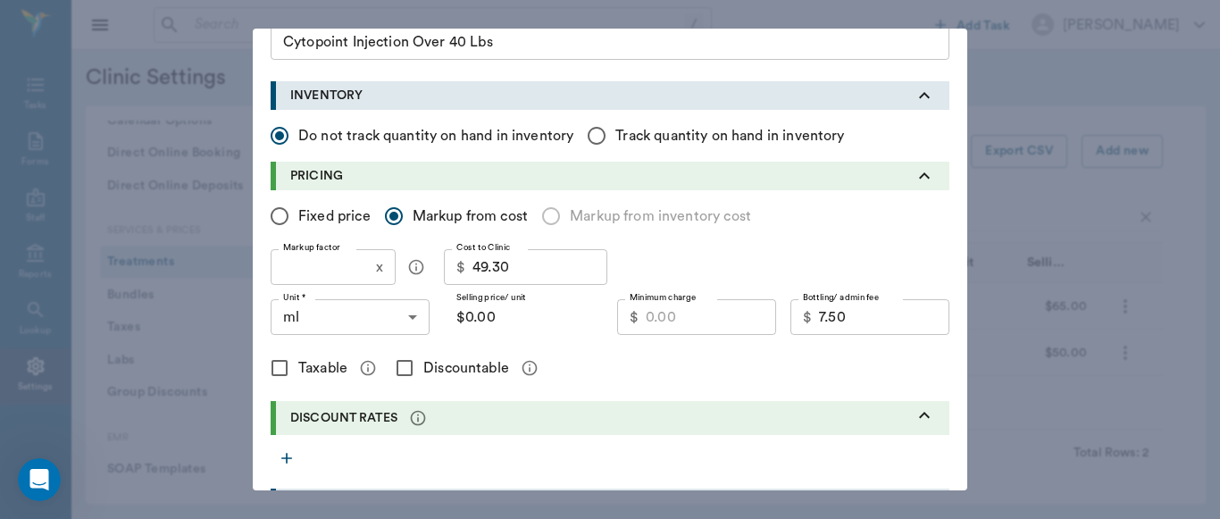
click at [271, 221] on input "Fixed price" at bounding box center [279, 215] width 37 height 37
radio input "true"
click at [530, 322] on input "50.00" at bounding box center [537, 317] width 130 height 36
type input "65.00"
click at [695, 318] on input "Minimum charge" at bounding box center [710, 317] width 130 height 36
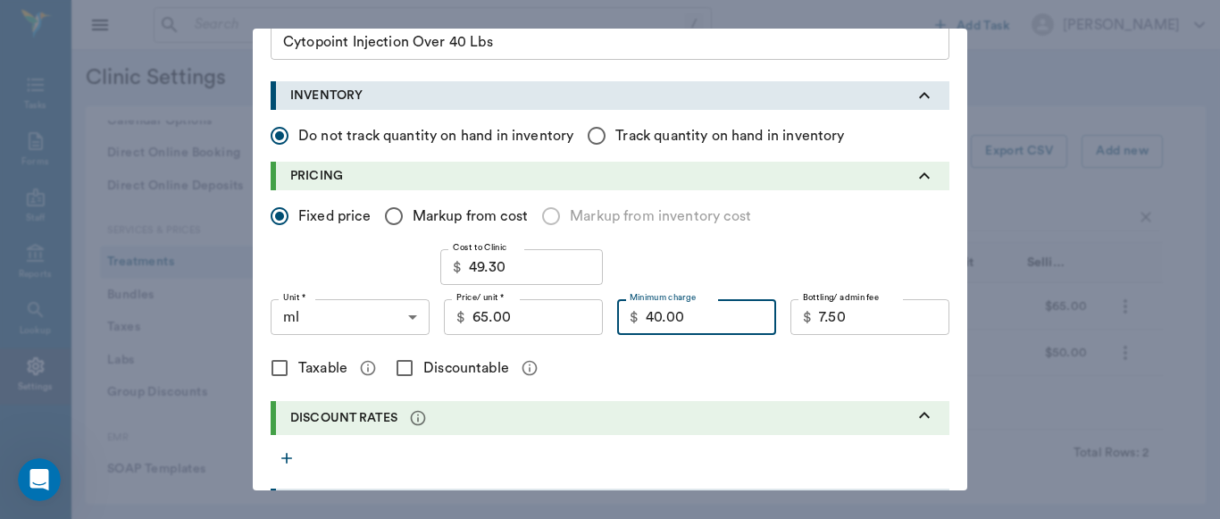
type input "40.00"
click at [396, 363] on input "Discountable" at bounding box center [404, 367] width 37 height 37
checkbox input "true"
click at [709, 317] on input "40.00" at bounding box center [710, 317] width 130 height 36
type input "4"
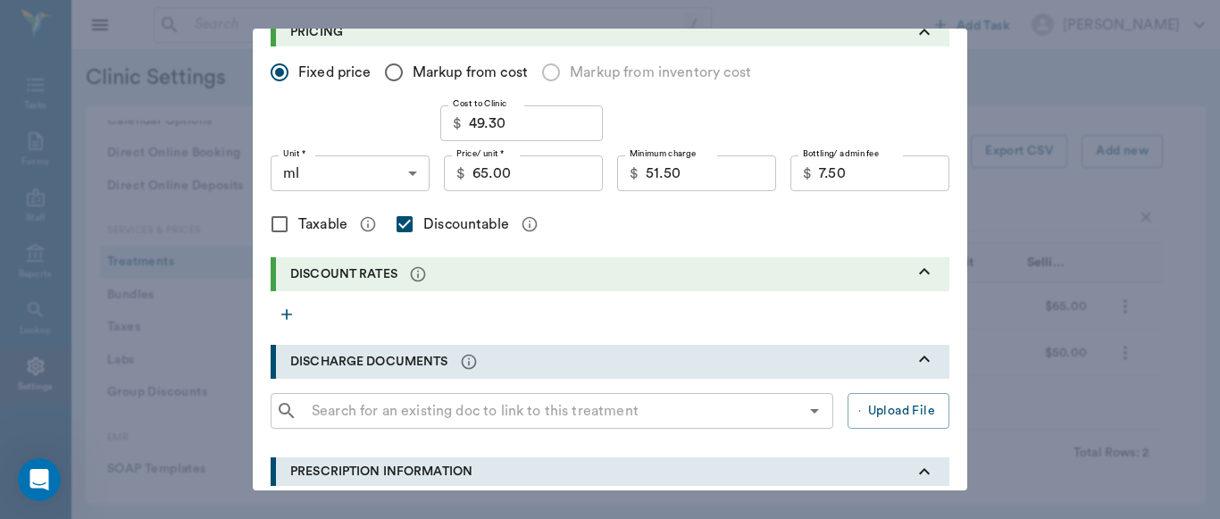
scroll to position [286, 0]
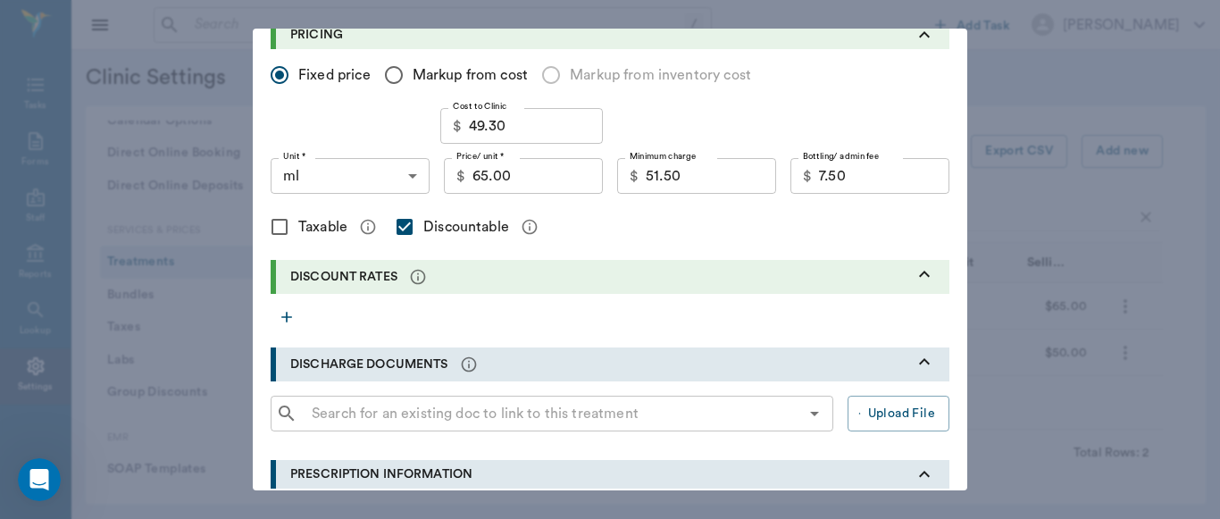
click at [704, 179] on input "51.50" at bounding box center [710, 176] width 130 height 36
type input "51.50"
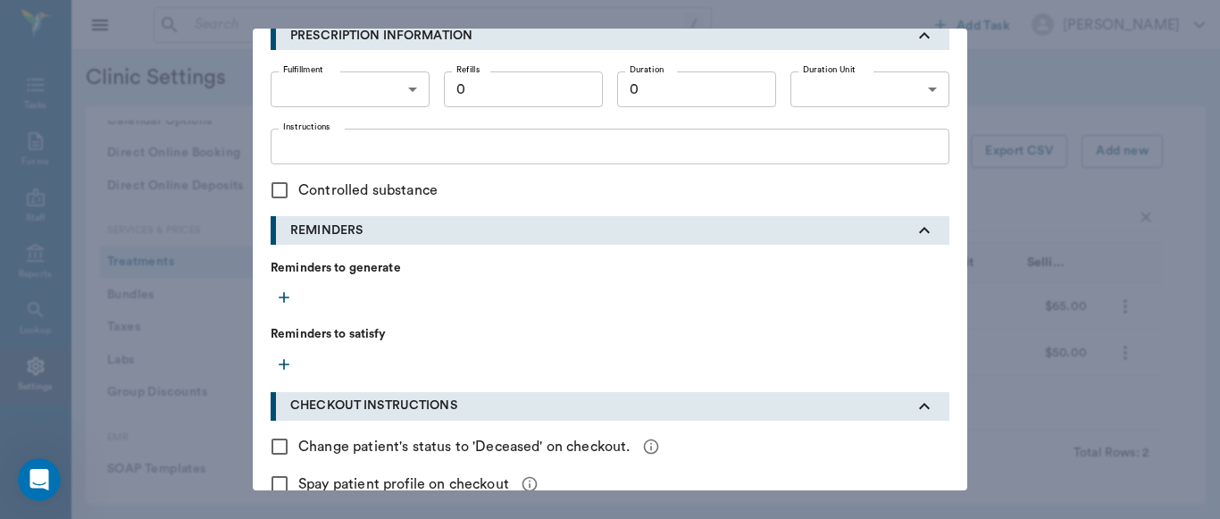
scroll to position [823, 0]
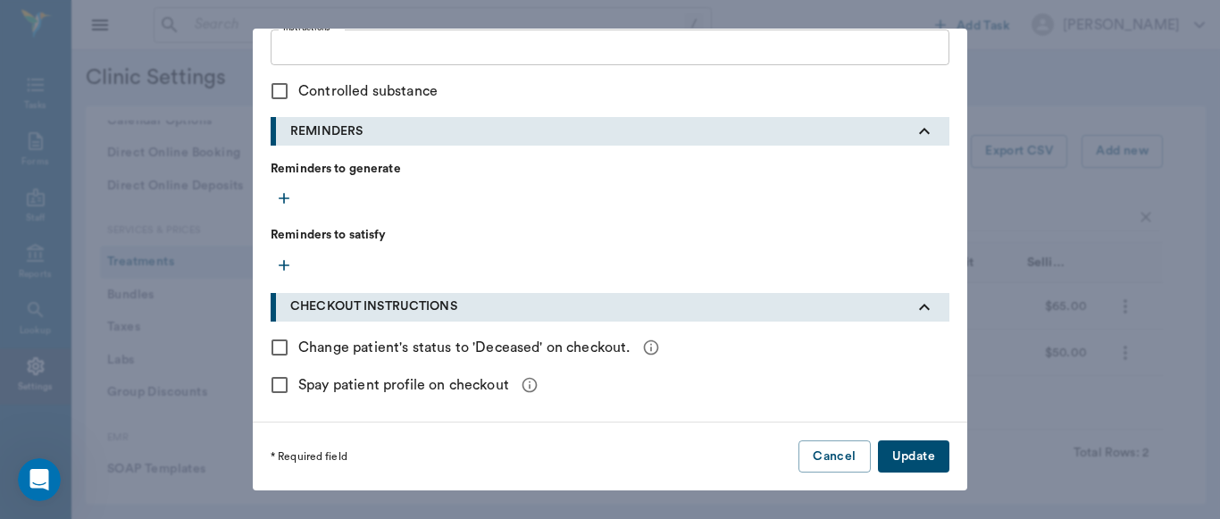
click at [926, 456] on button "Update" at bounding box center [913, 456] width 71 height 33
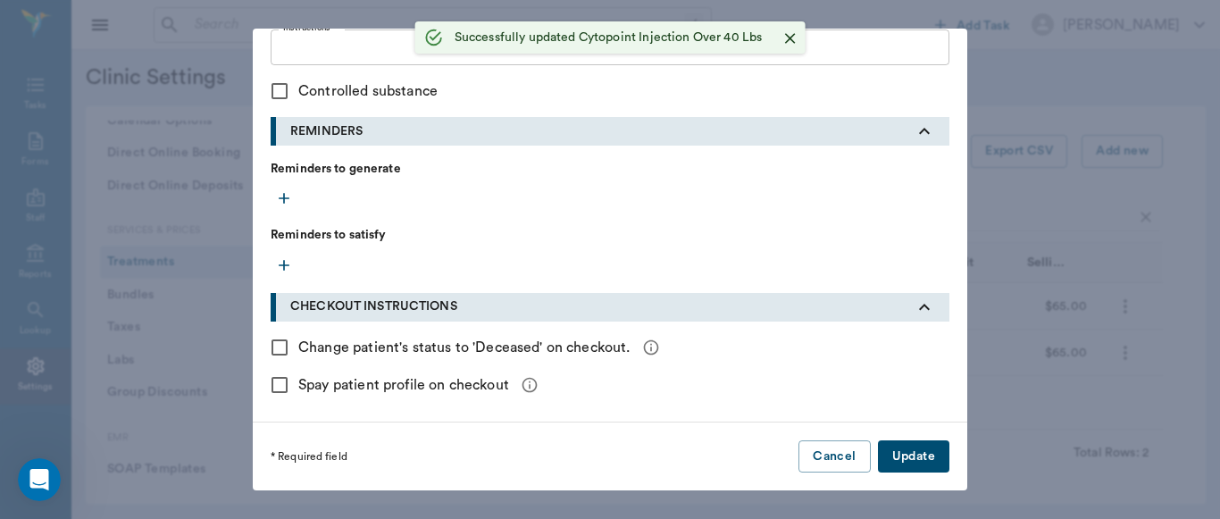
checkbox input "false"
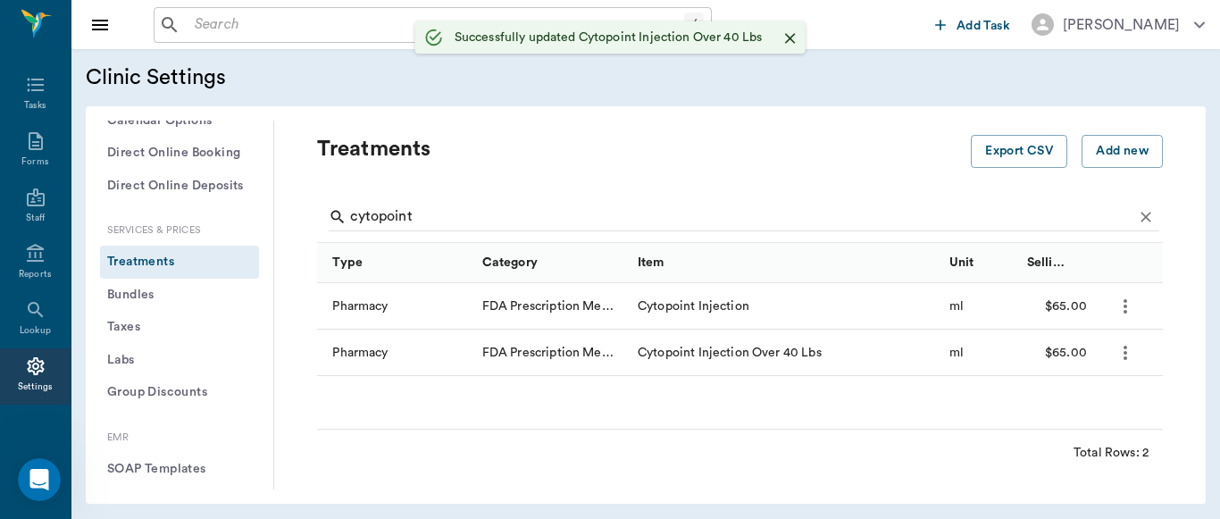
scroll to position [510, 0]
click at [1125, 306] on icon "more" at bounding box center [1125, 306] width 4 height 14
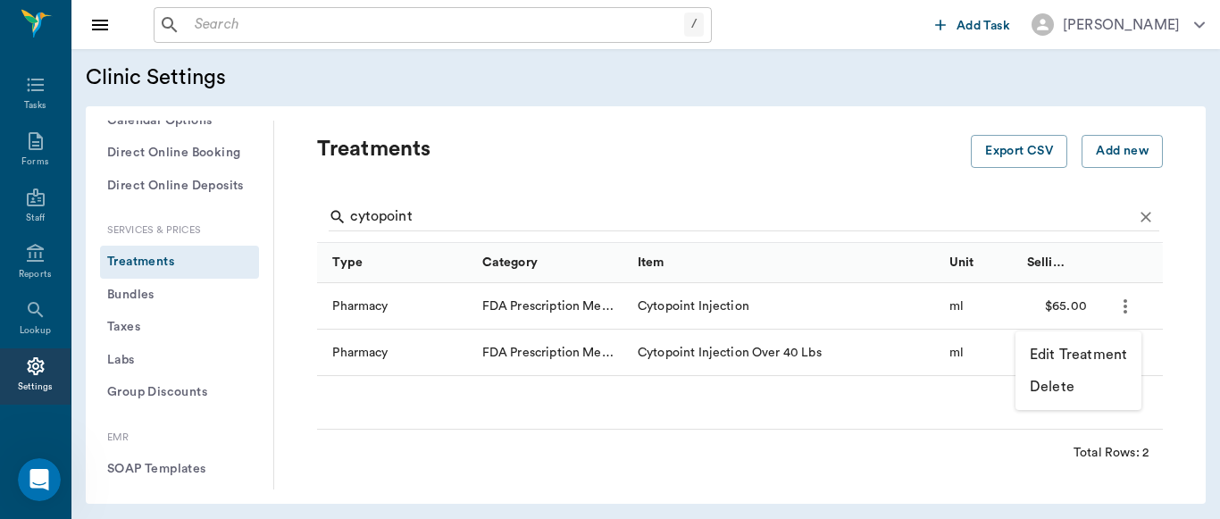
click at [1071, 352] on p "Edit Treatment" at bounding box center [1077, 354] width 97 height 21
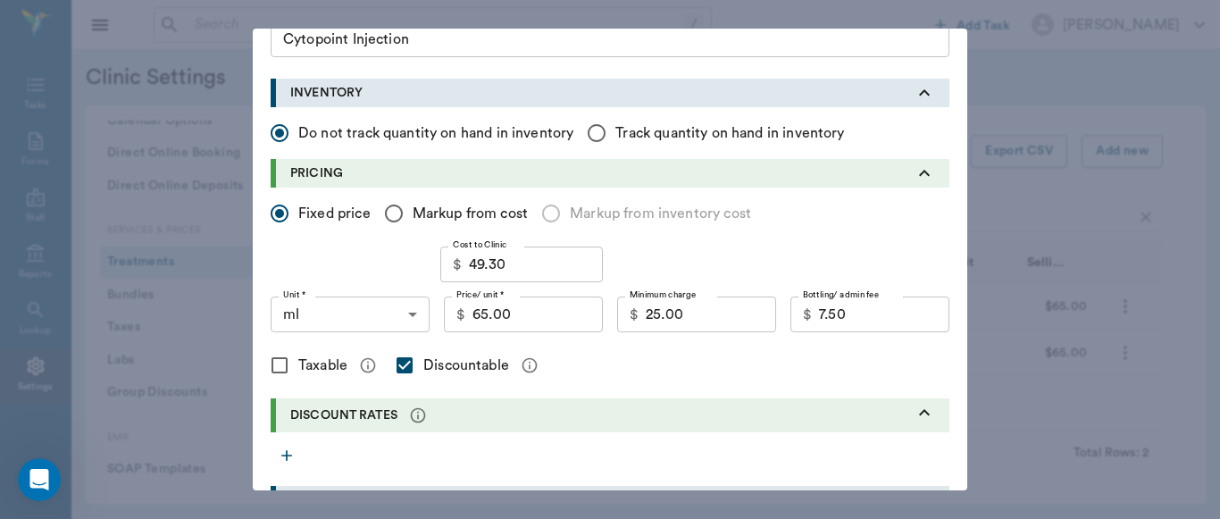
scroll to position [158, 0]
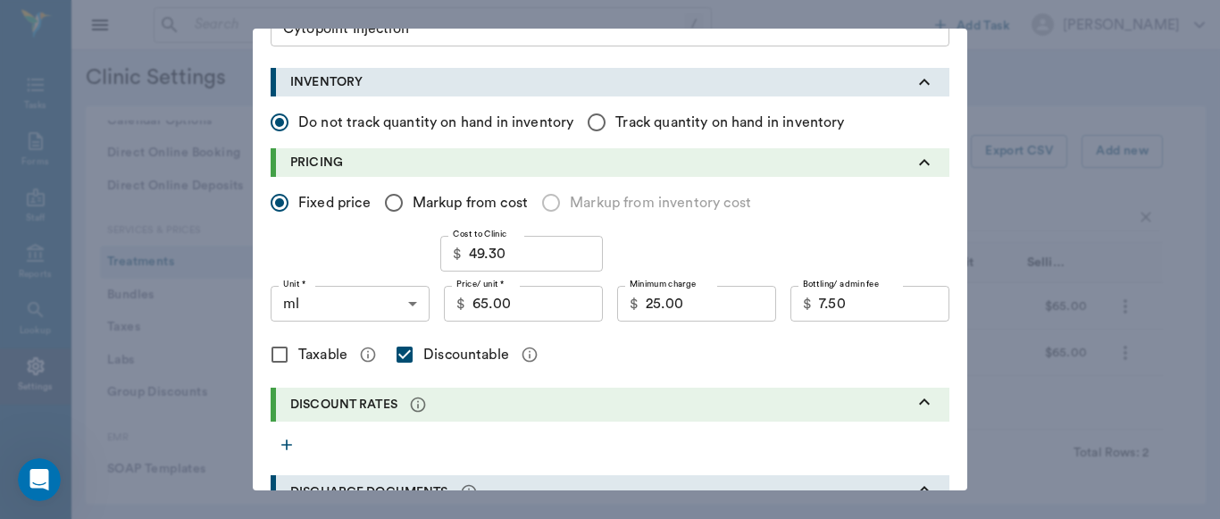
click at [497, 308] on input "65.00" at bounding box center [537, 304] width 130 height 36
type input "75.00"
click at [719, 305] on input "25.00" at bounding box center [710, 304] width 130 height 36
type input "5"
type input "30.00"
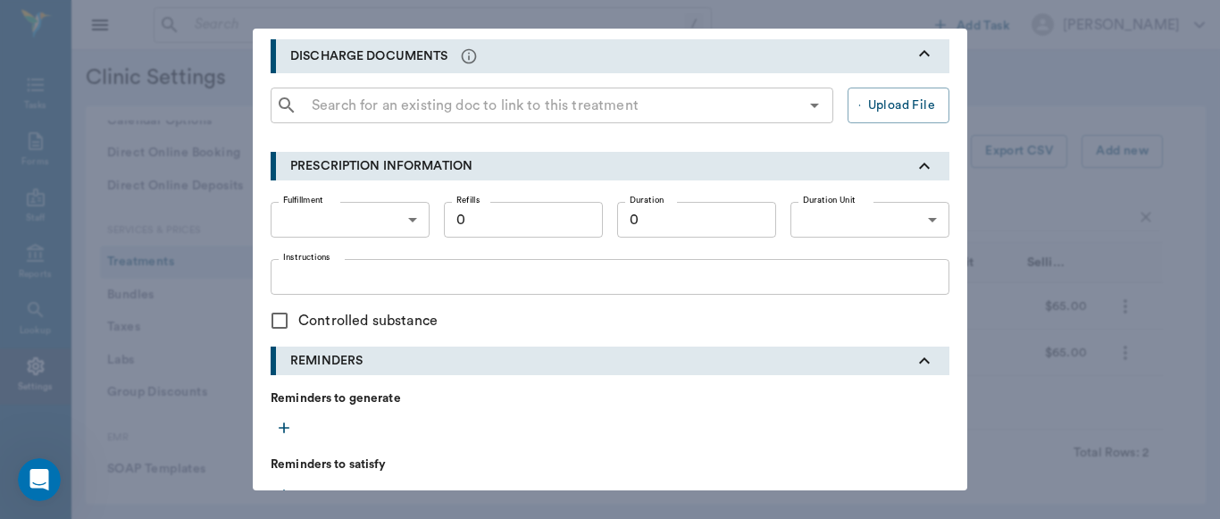
scroll to position [823, 0]
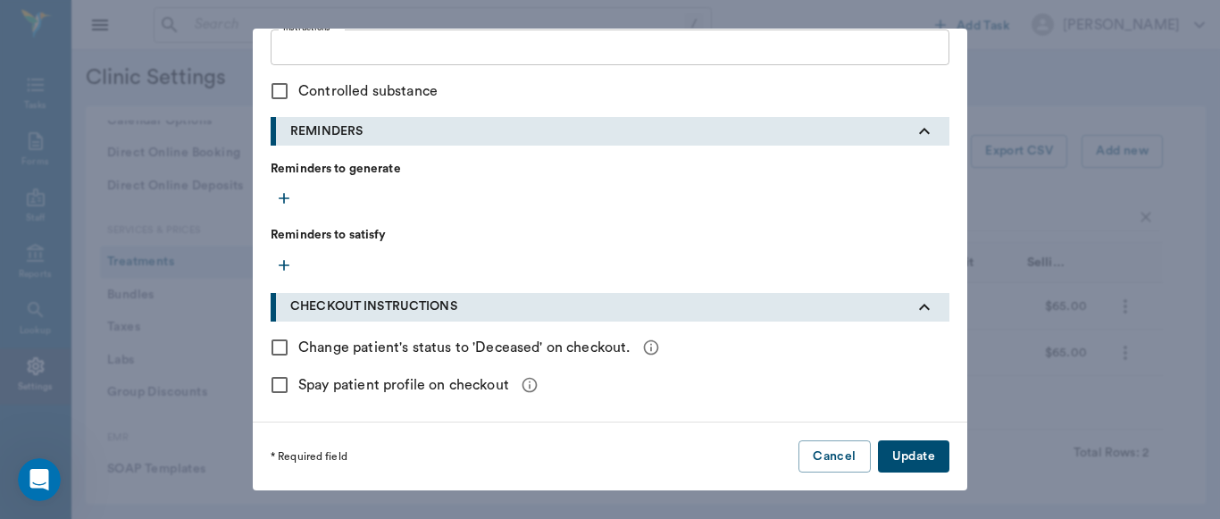
click at [925, 459] on button "Update" at bounding box center [913, 456] width 71 height 33
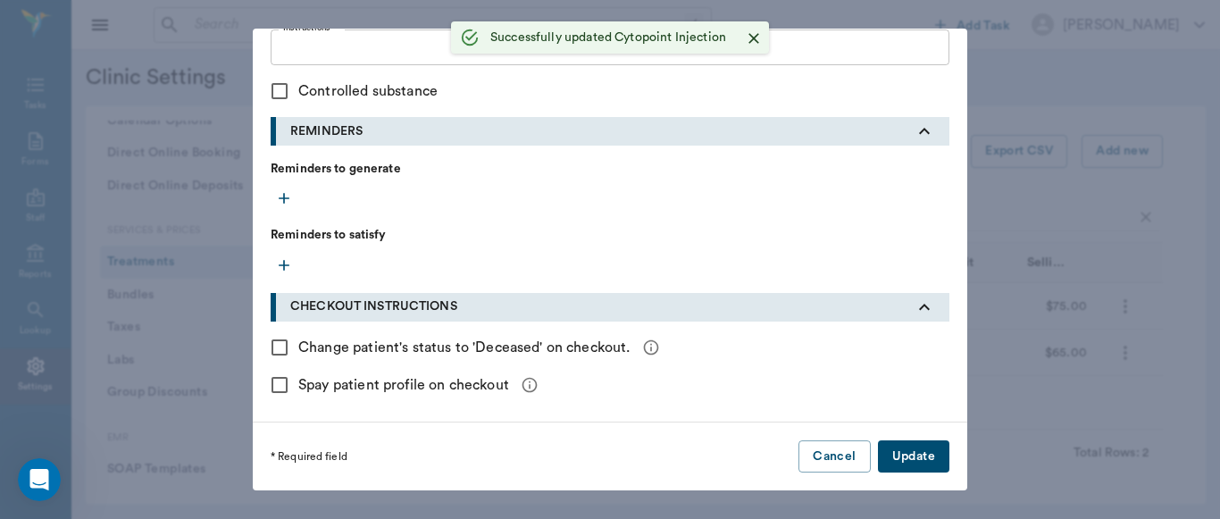
checkbox input "false"
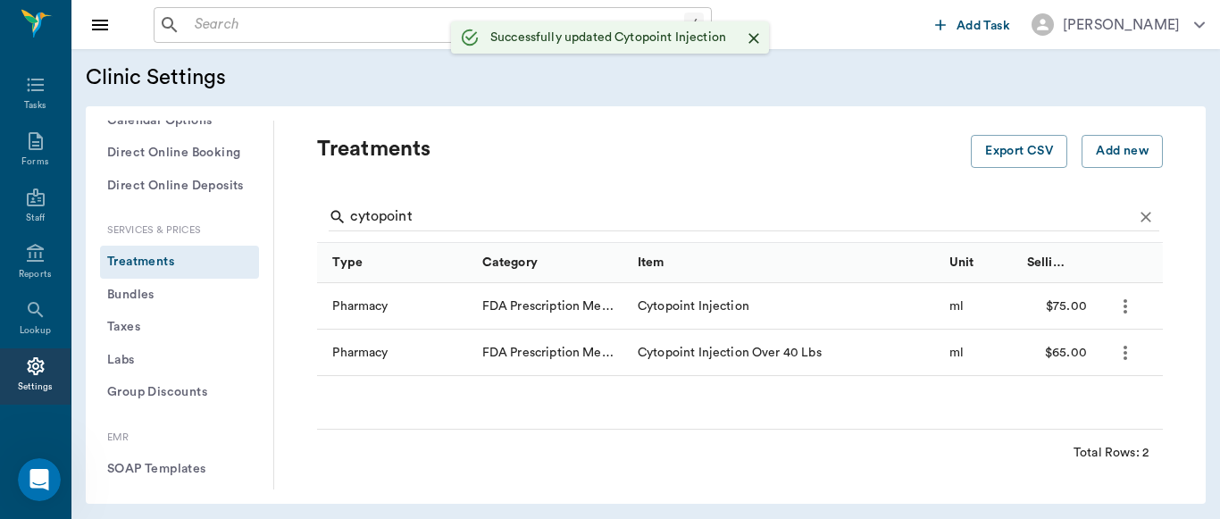
scroll to position [510, 0]
click at [445, 213] on input "cytopoint" at bounding box center [741, 217] width 782 height 29
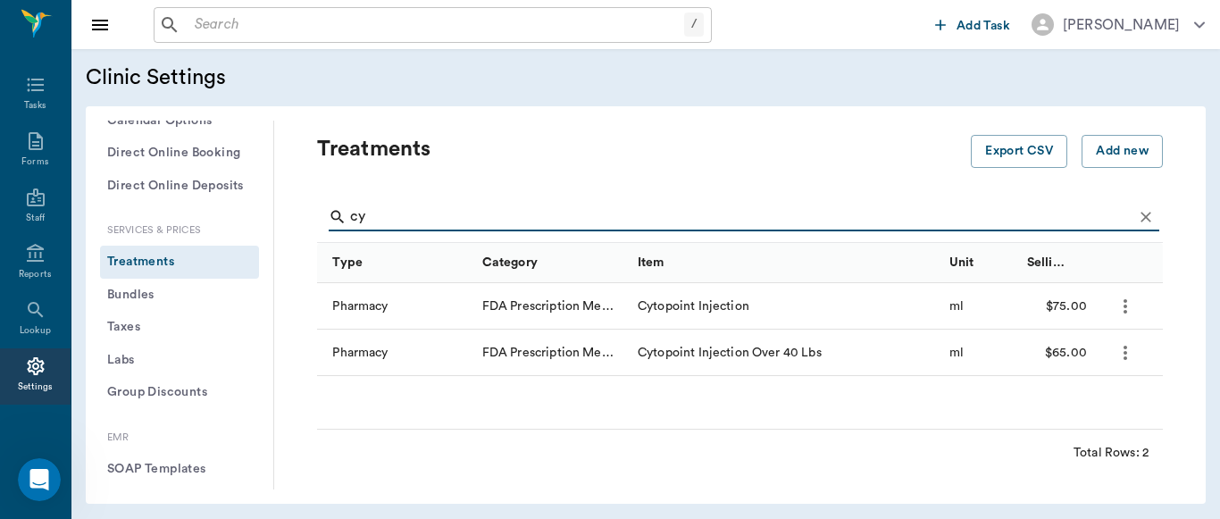
type input "c"
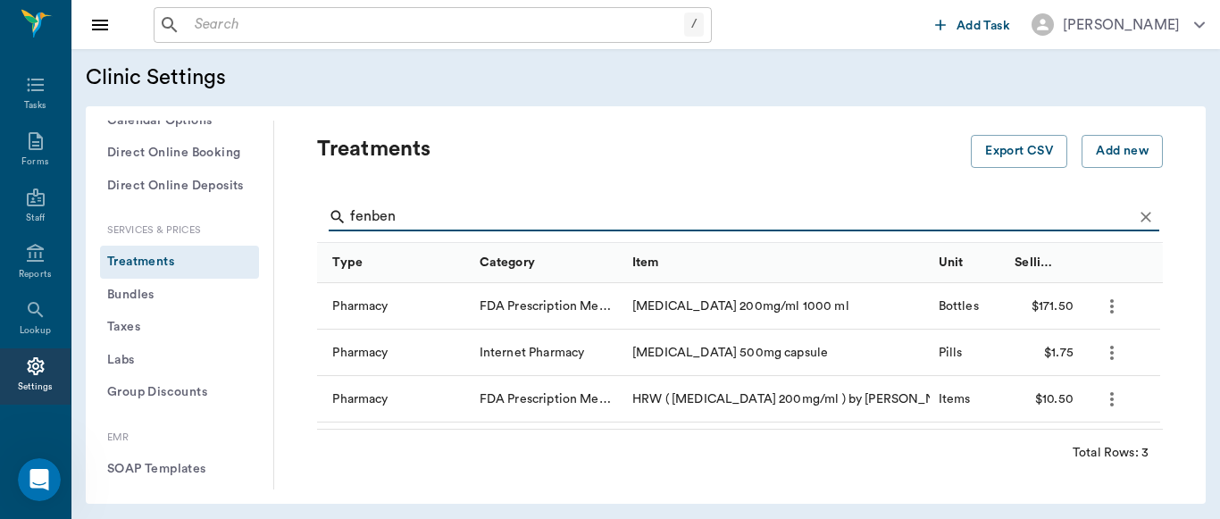
type input "fenben"
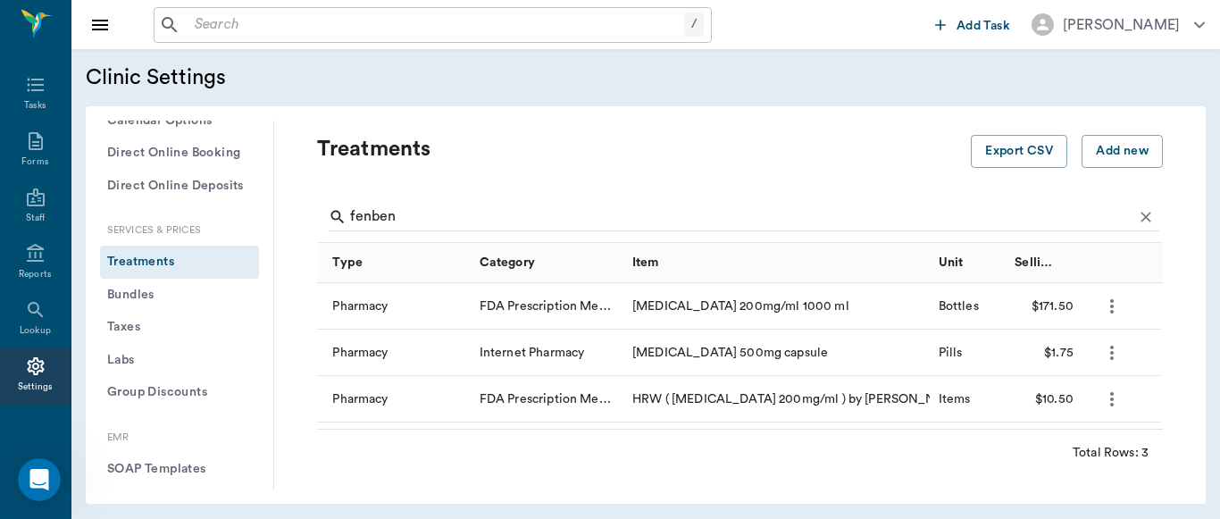
click at [1114, 401] on icon "more" at bounding box center [1111, 398] width 21 height 21
click at [1061, 449] on p "Edit Treatment" at bounding box center [1064, 447] width 97 height 21
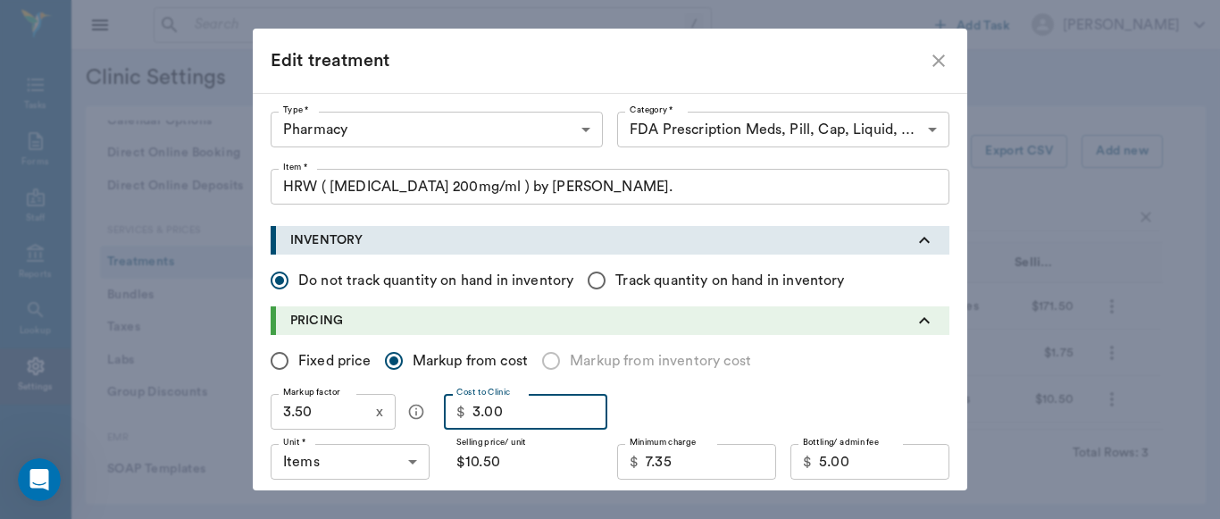
click at [529, 417] on input "3.00" at bounding box center [539, 412] width 135 height 36
click at [585, 16] on div "Edit treatment Type * Pharmacy 5100 Type * Category * FDA Prescription Meds, Pi…" at bounding box center [610, 259] width 1220 height 519
radio input "true"
checkbox input "false"
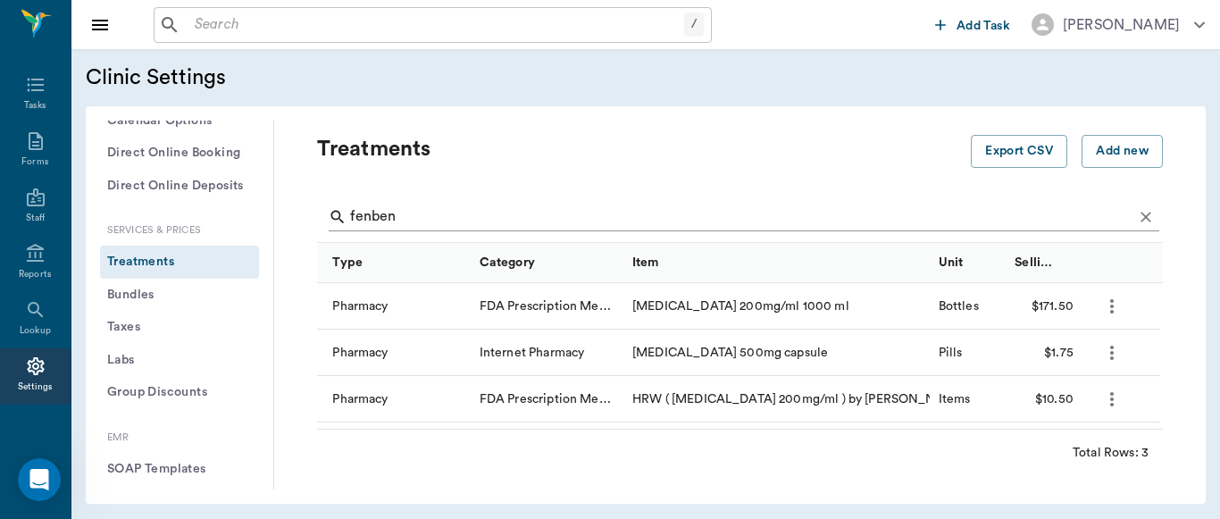
click at [429, 213] on input "fenben" at bounding box center [741, 217] width 782 height 29
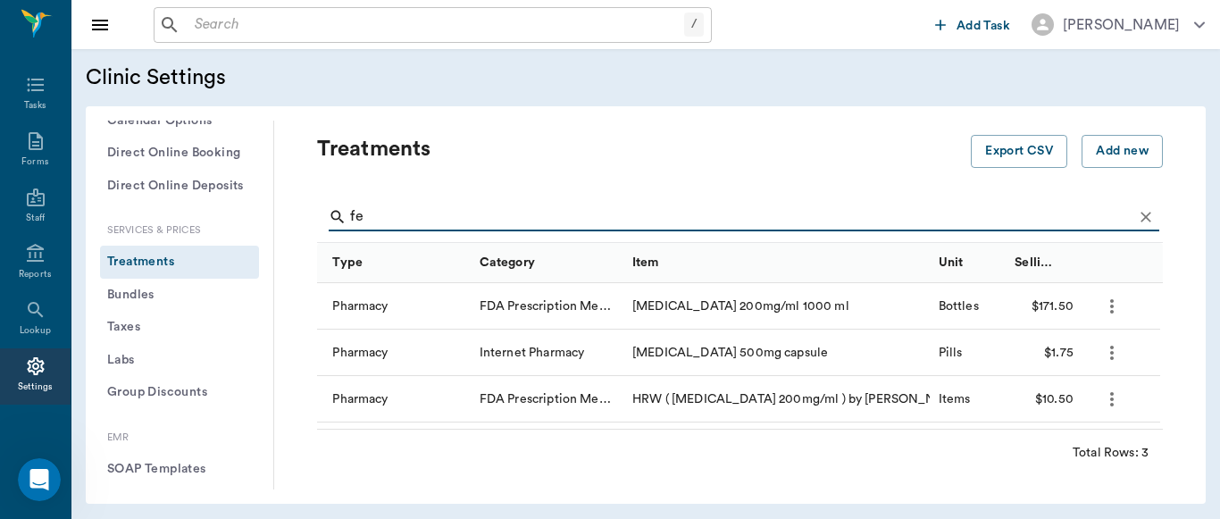
type input "f"
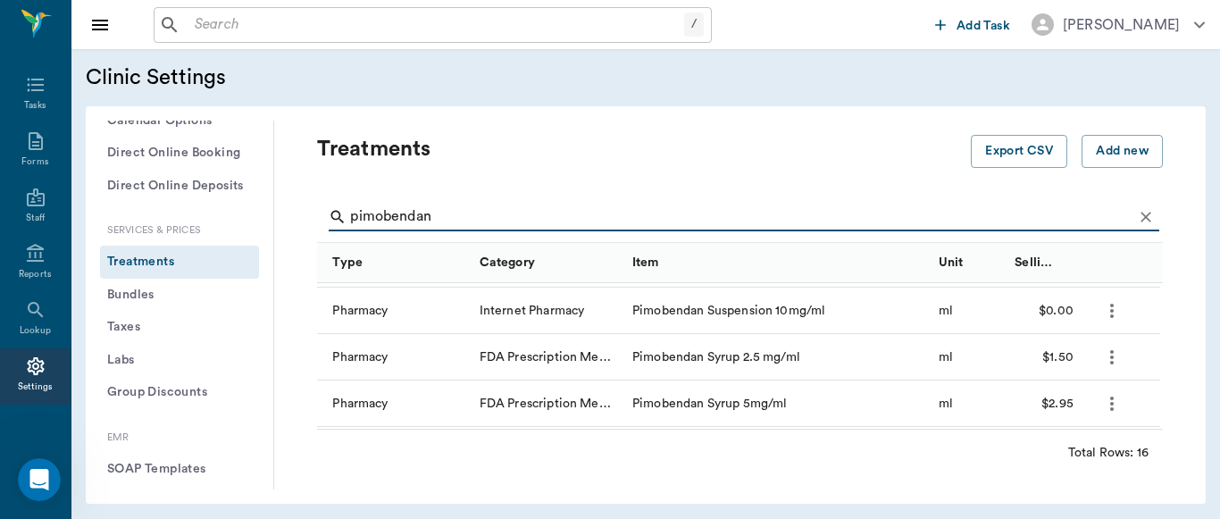
scroll to position [187, 0]
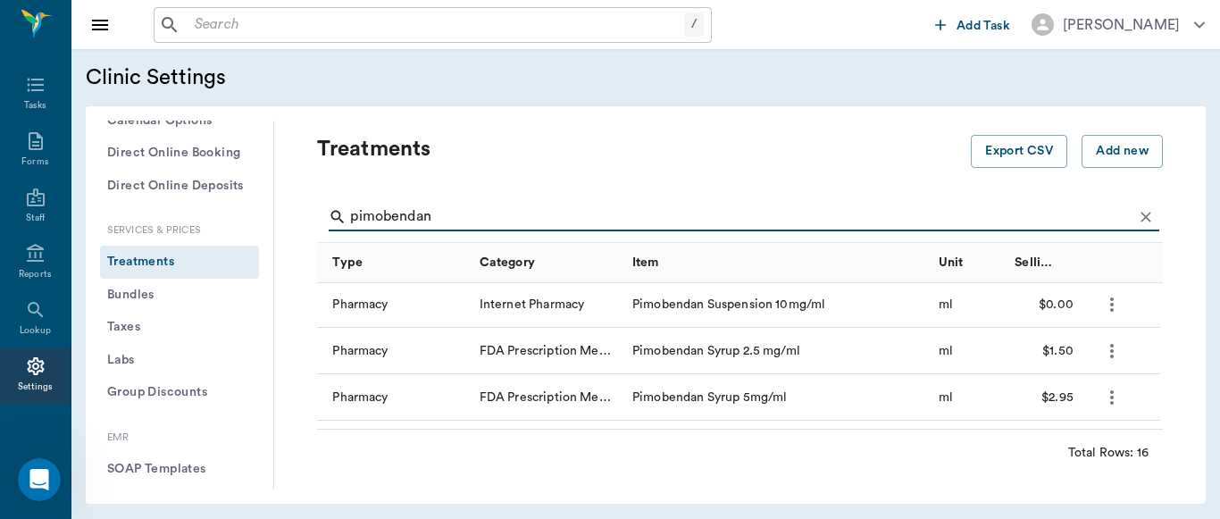
type input "pimobendan"
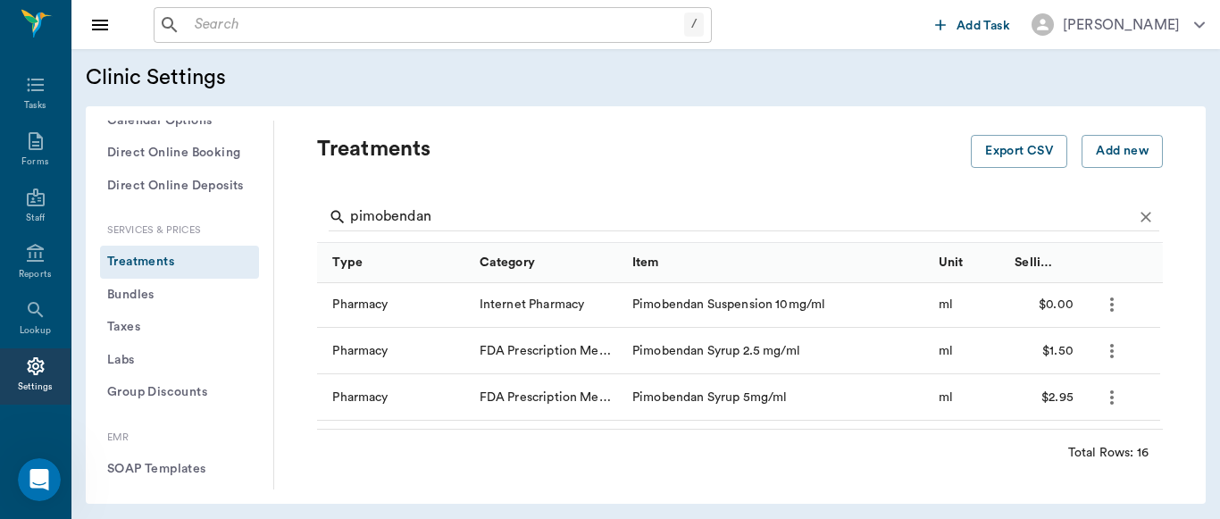
click at [1111, 393] on icon "more" at bounding box center [1112, 397] width 4 height 14
click at [1062, 444] on p "Edit Treatment" at bounding box center [1064, 445] width 97 height 21
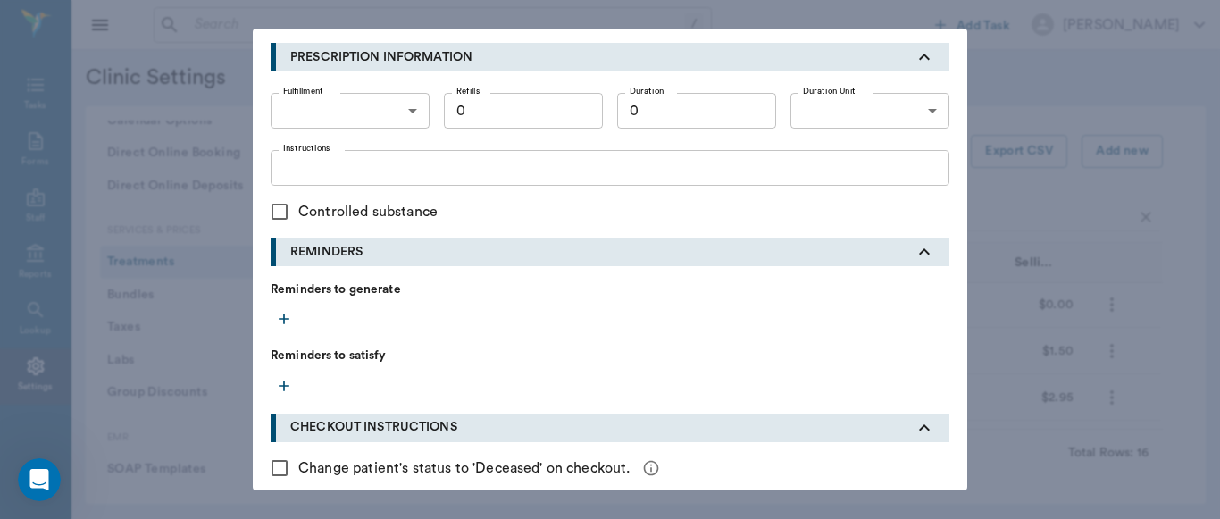
scroll to position [823, 0]
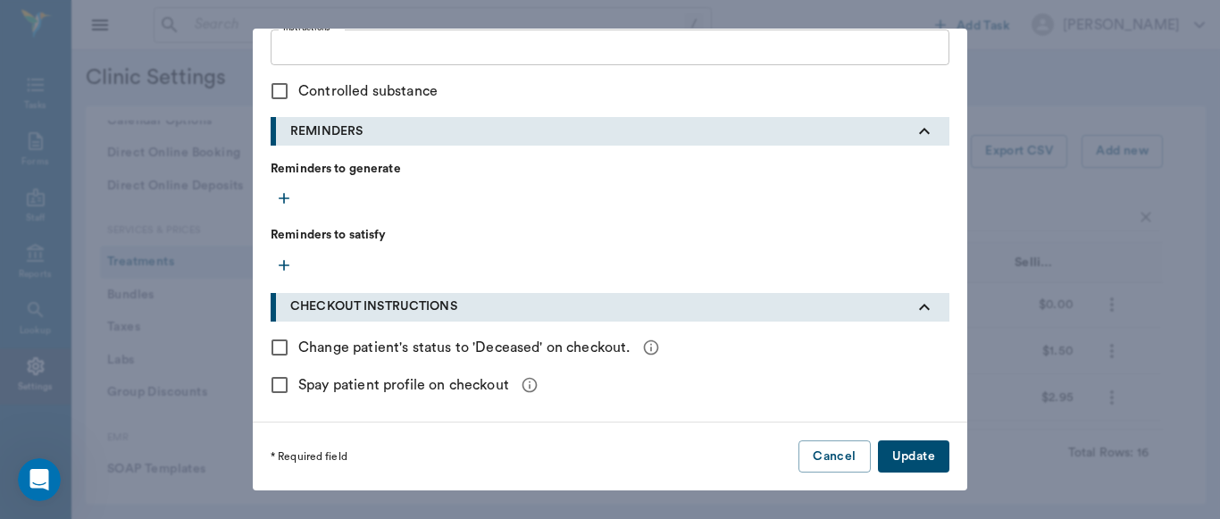
click at [1056, 184] on div "Edit treatment Type * Pharmacy 5100 Type * Category * FDA Prescription Meds, Pi…" at bounding box center [610, 259] width 1220 height 519
radio input "true"
checkbox input "false"
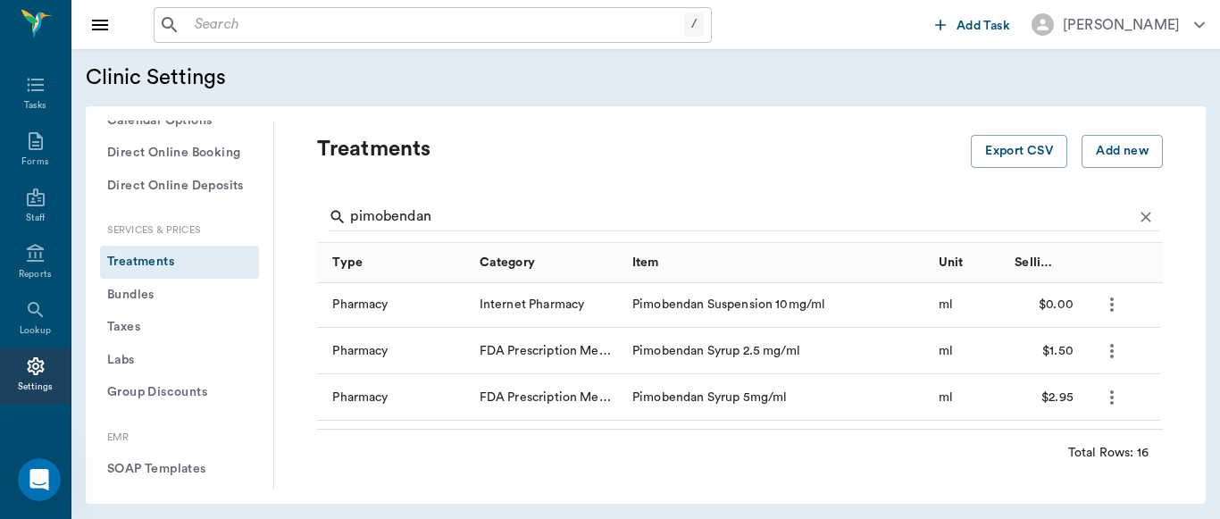
scroll to position [510, 0]
click at [625, 157] on p "Treatments" at bounding box center [644, 149] width 654 height 29
click at [696, 152] on p "Treatments" at bounding box center [644, 149] width 654 height 29
